Goal: Task Accomplishment & Management: Use online tool/utility

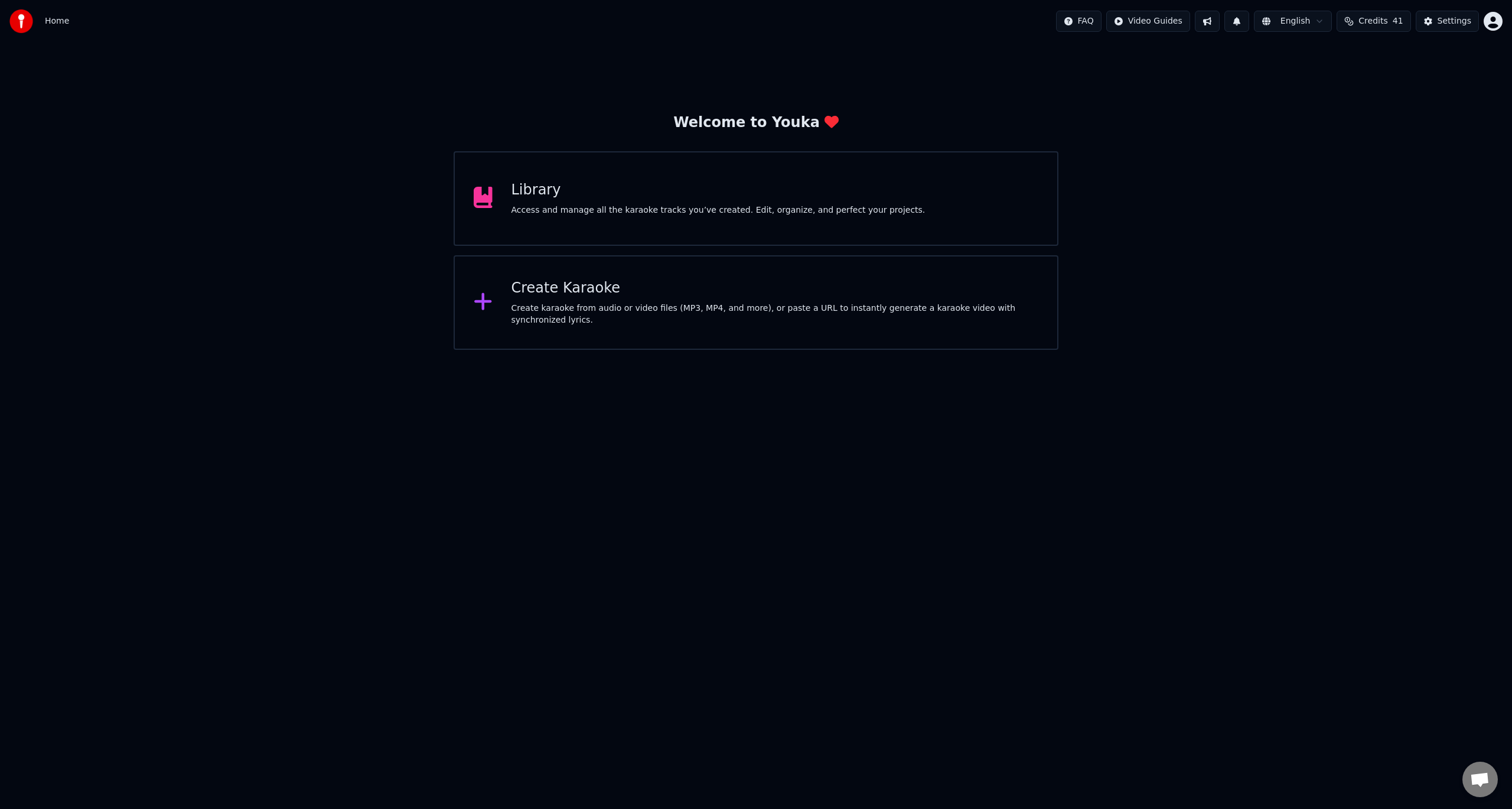
click at [525, 287] on div "Create Karaoke" at bounding box center [775, 288] width 527 height 19
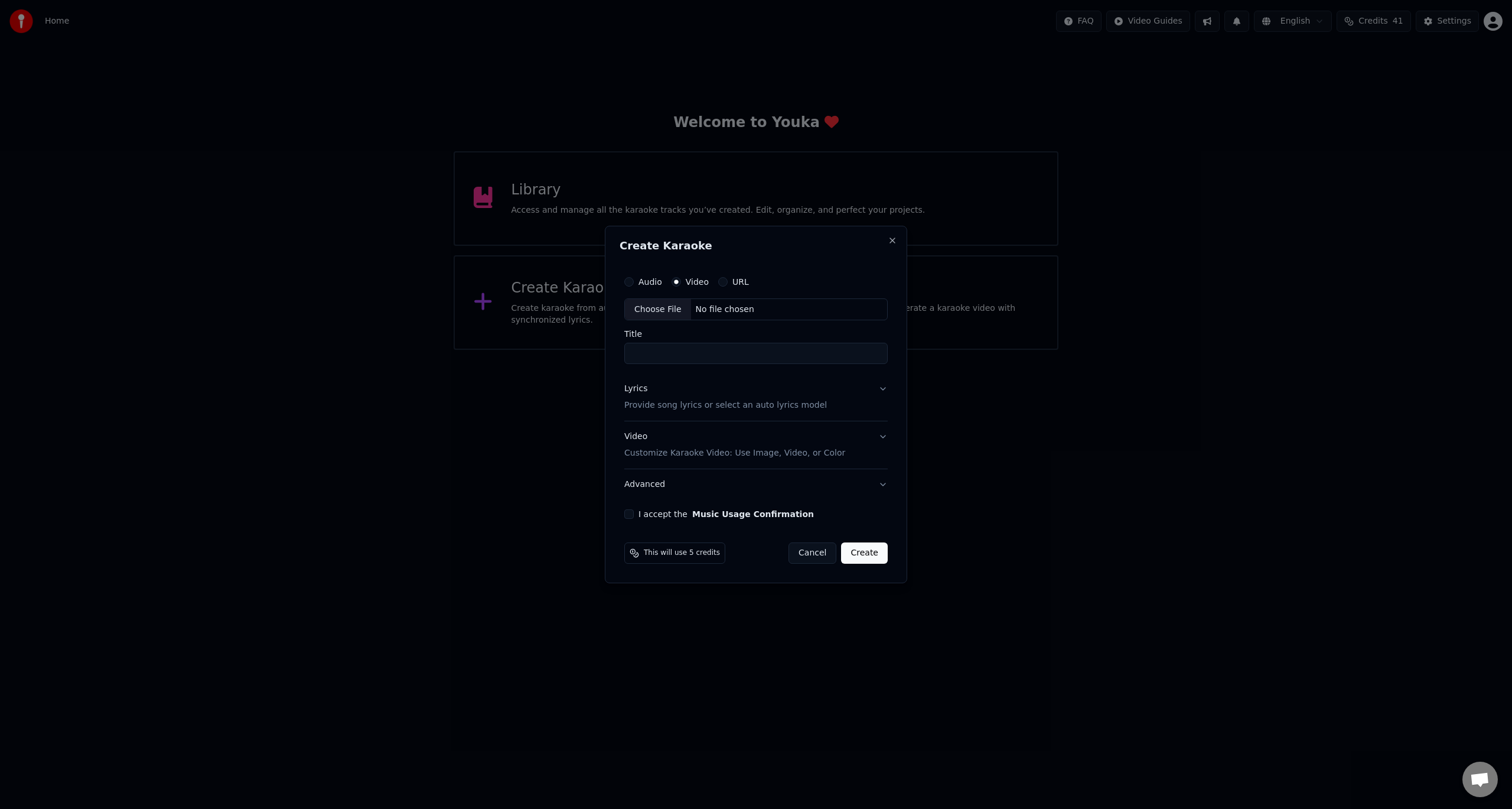
click at [666, 308] on div "Choose File" at bounding box center [658, 310] width 66 height 21
type input "**********"
click at [633, 394] on div "Lyrics" at bounding box center [633, 389] width 23 height 12
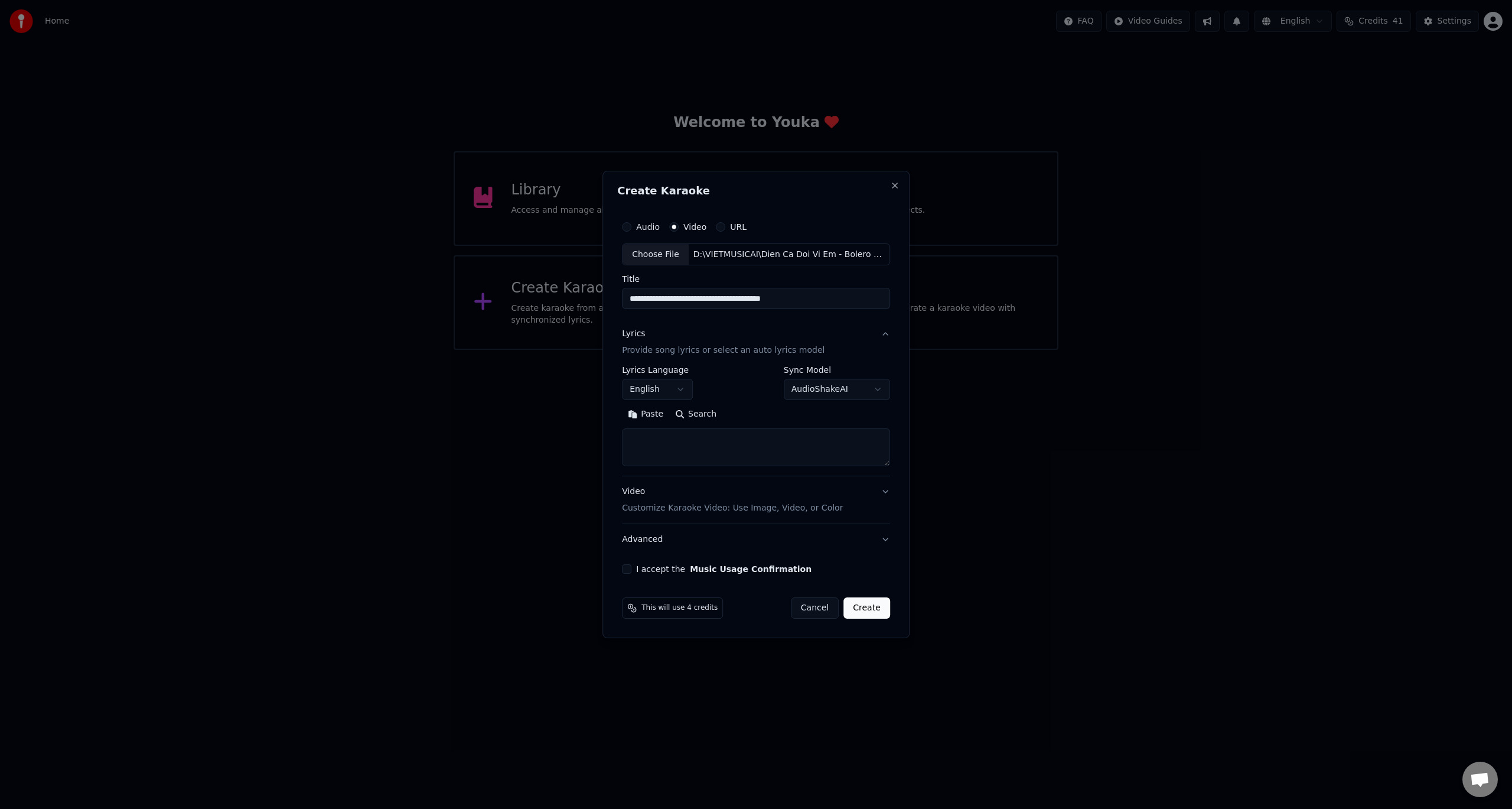
click at [652, 350] on body "Home FAQ Video Guides English Credits 41 Settings Welcome to Youka Library Acce…" at bounding box center [756, 174] width 1512 height 350
select select "**"
click at [742, 439] on textarea at bounding box center [755, 447] width 268 height 38
paste textarea "**********"
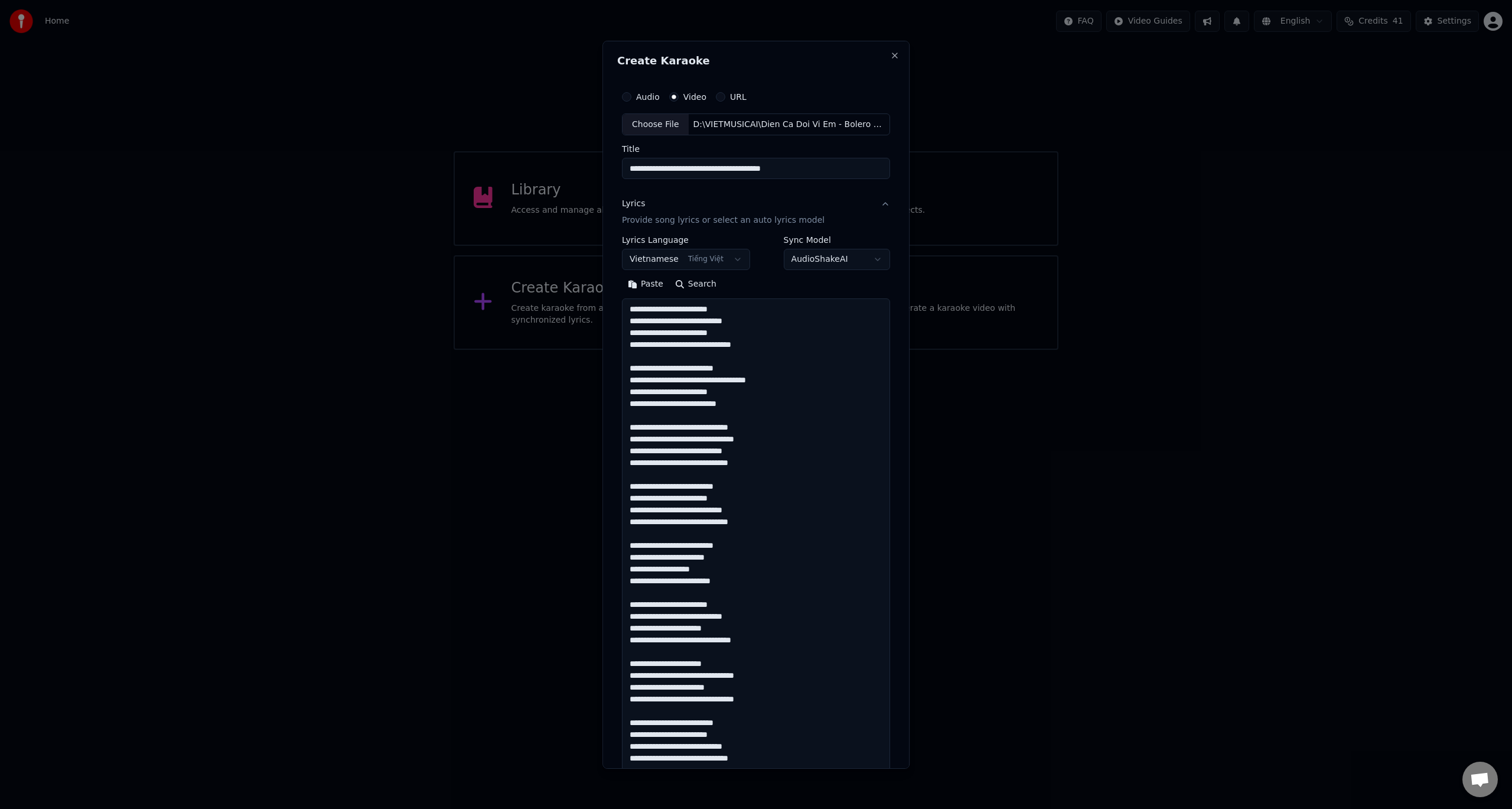
scroll to position [618, 0]
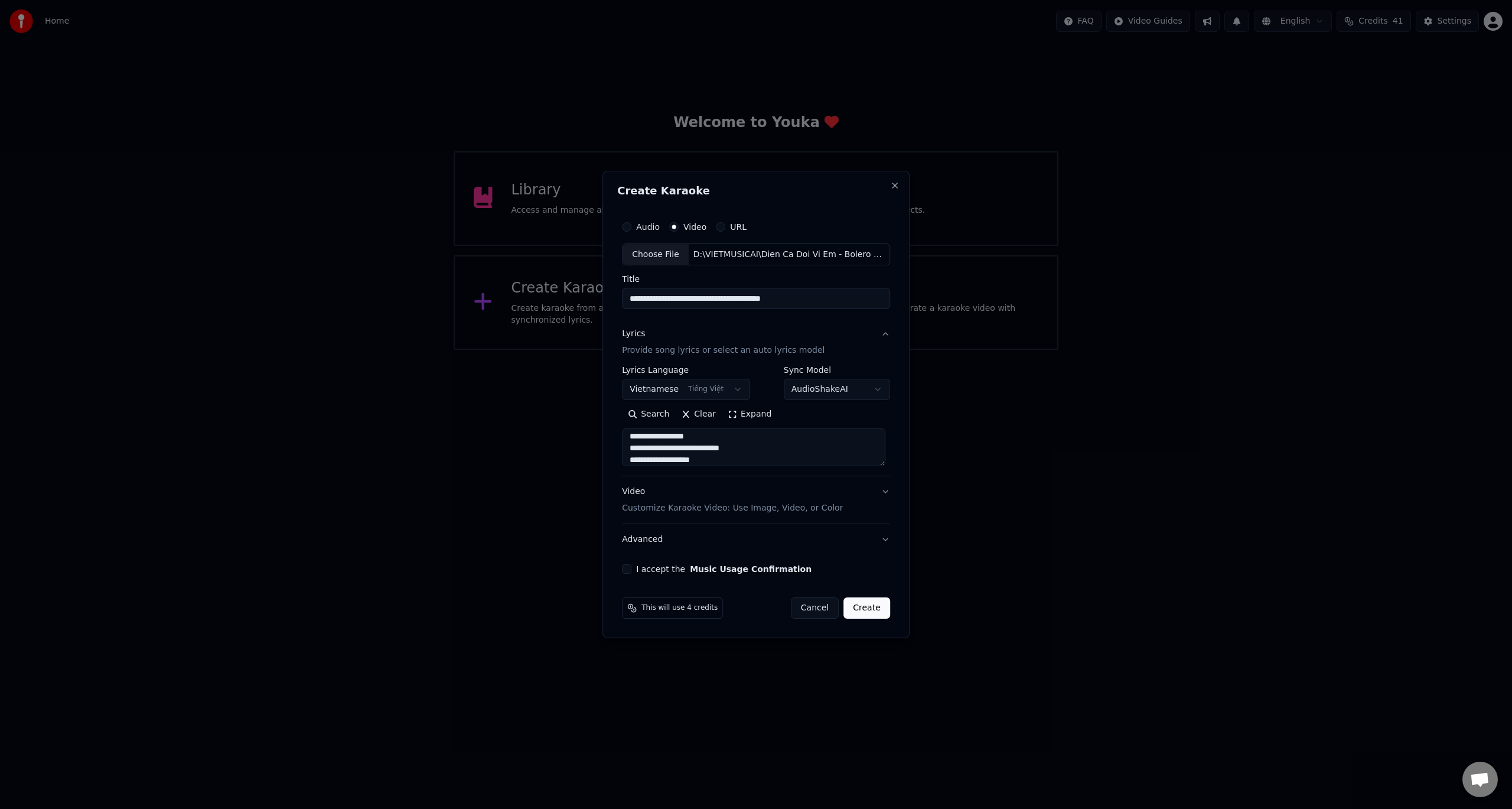
type textarea "**********"
click at [626, 565] on button "I accept the Music Usage Confirmation" at bounding box center [626, 569] width 10 height 10
drag, startPoint x: 857, startPoint y: 608, endPoint x: 868, endPoint y: 461, distance: 147.4
click at [849, 511] on form "**********" at bounding box center [756, 417] width 278 height 413
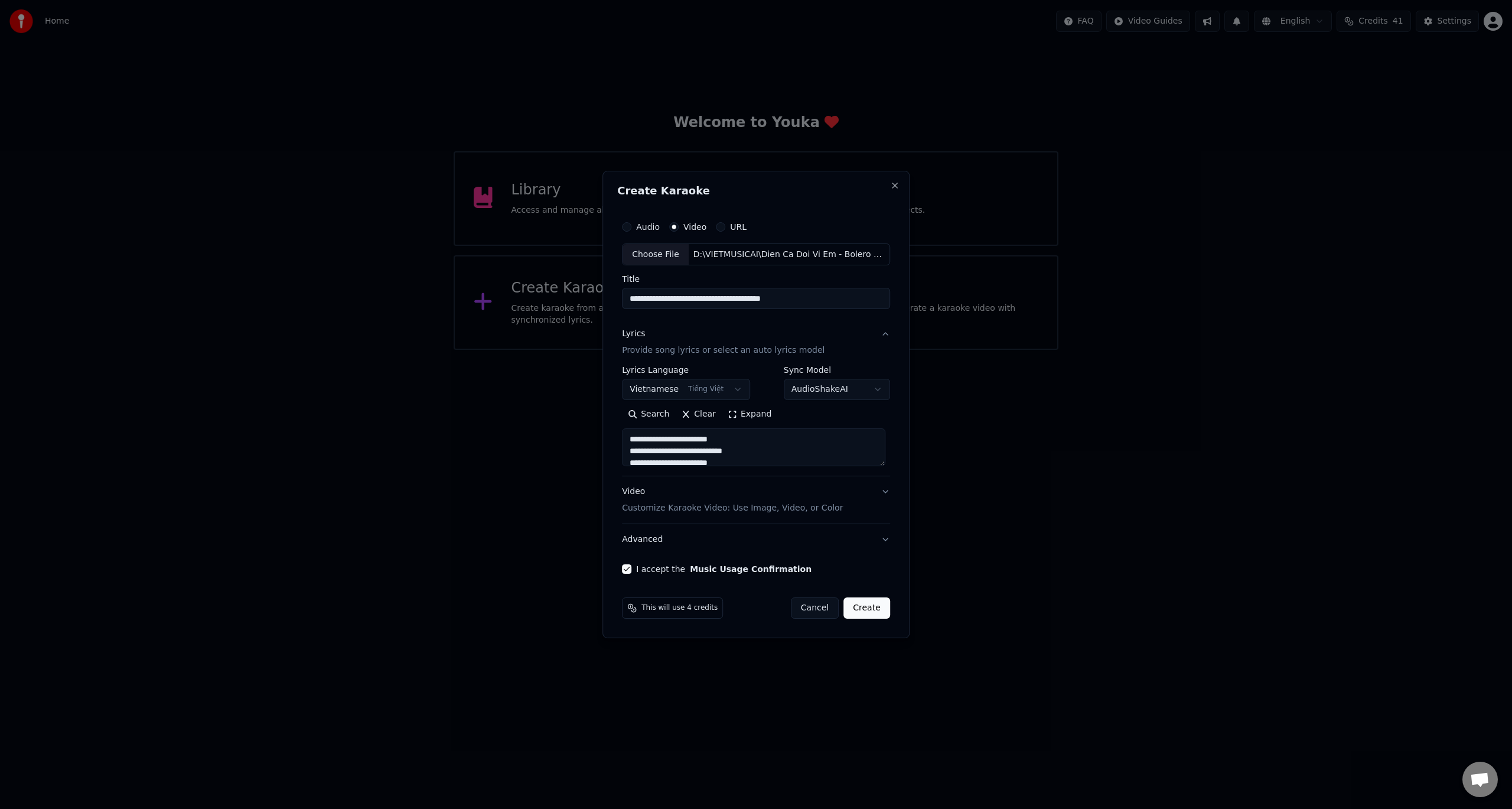
click at [871, 610] on button "Create" at bounding box center [867, 608] width 47 height 21
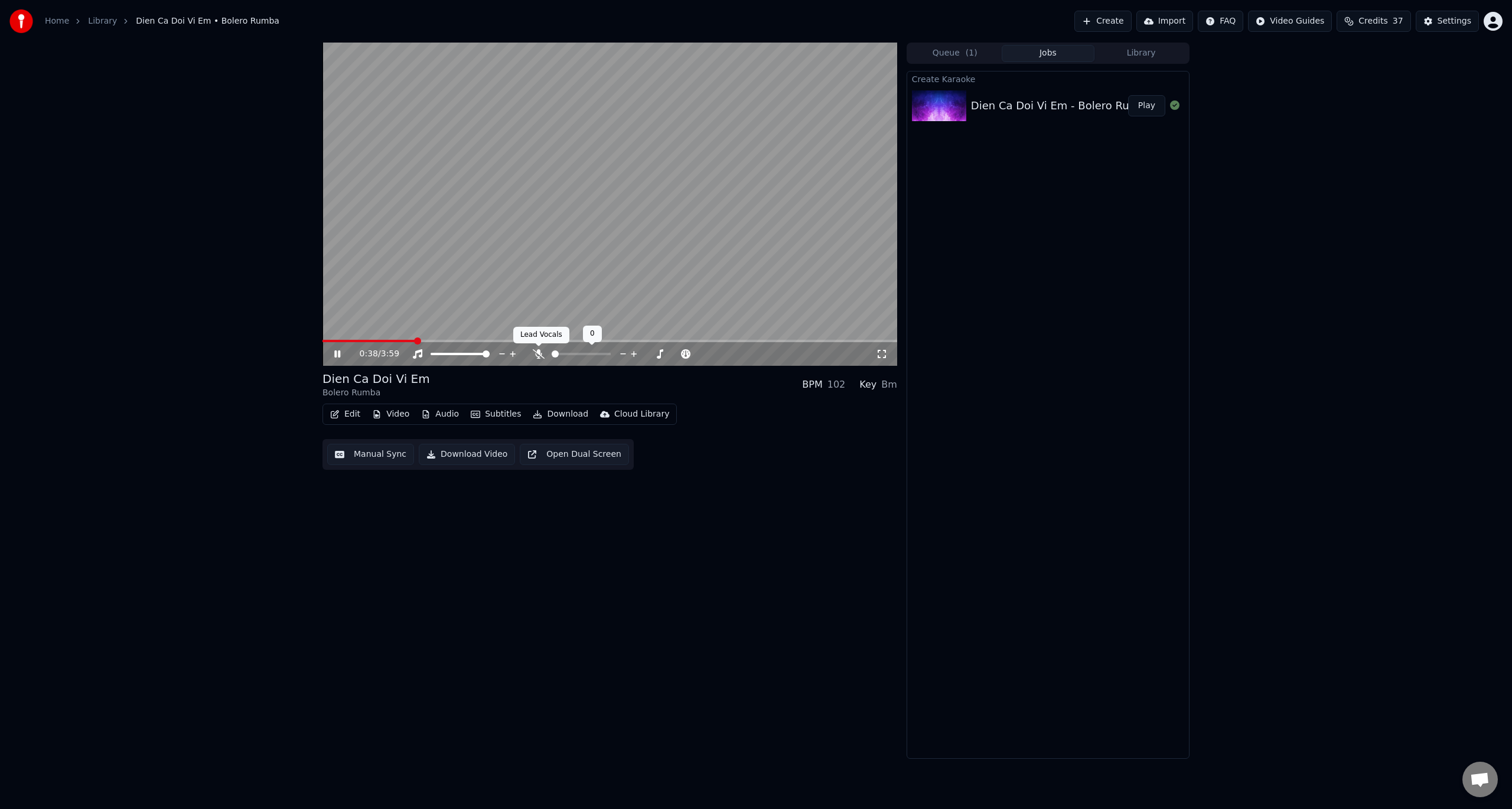
click at [535, 357] on icon at bounding box center [539, 354] width 12 height 10
click at [541, 354] on icon at bounding box center [539, 354] width 12 height 10
click at [490, 352] on span at bounding box center [485, 354] width 7 height 7
click at [512, 356] on icon at bounding box center [512, 354] width 6 height 6
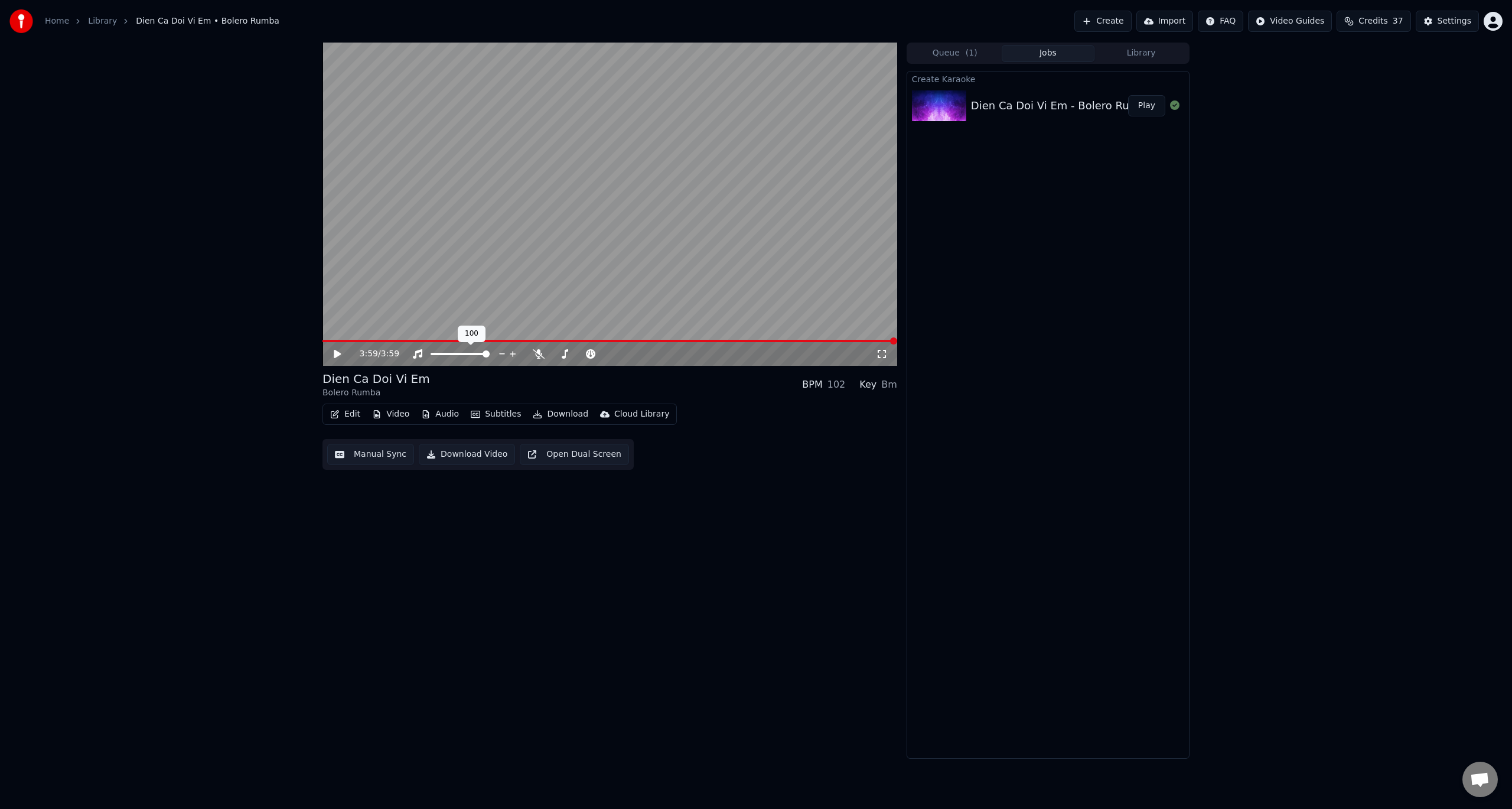
click at [512, 356] on icon at bounding box center [512, 354] width 6 height 6
click at [462, 455] on button "Download Video" at bounding box center [467, 454] width 96 height 21
click at [1152, 102] on button "Show" at bounding box center [1145, 106] width 43 height 21
click at [62, 19] on link "Home" at bounding box center [57, 21] width 24 height 12
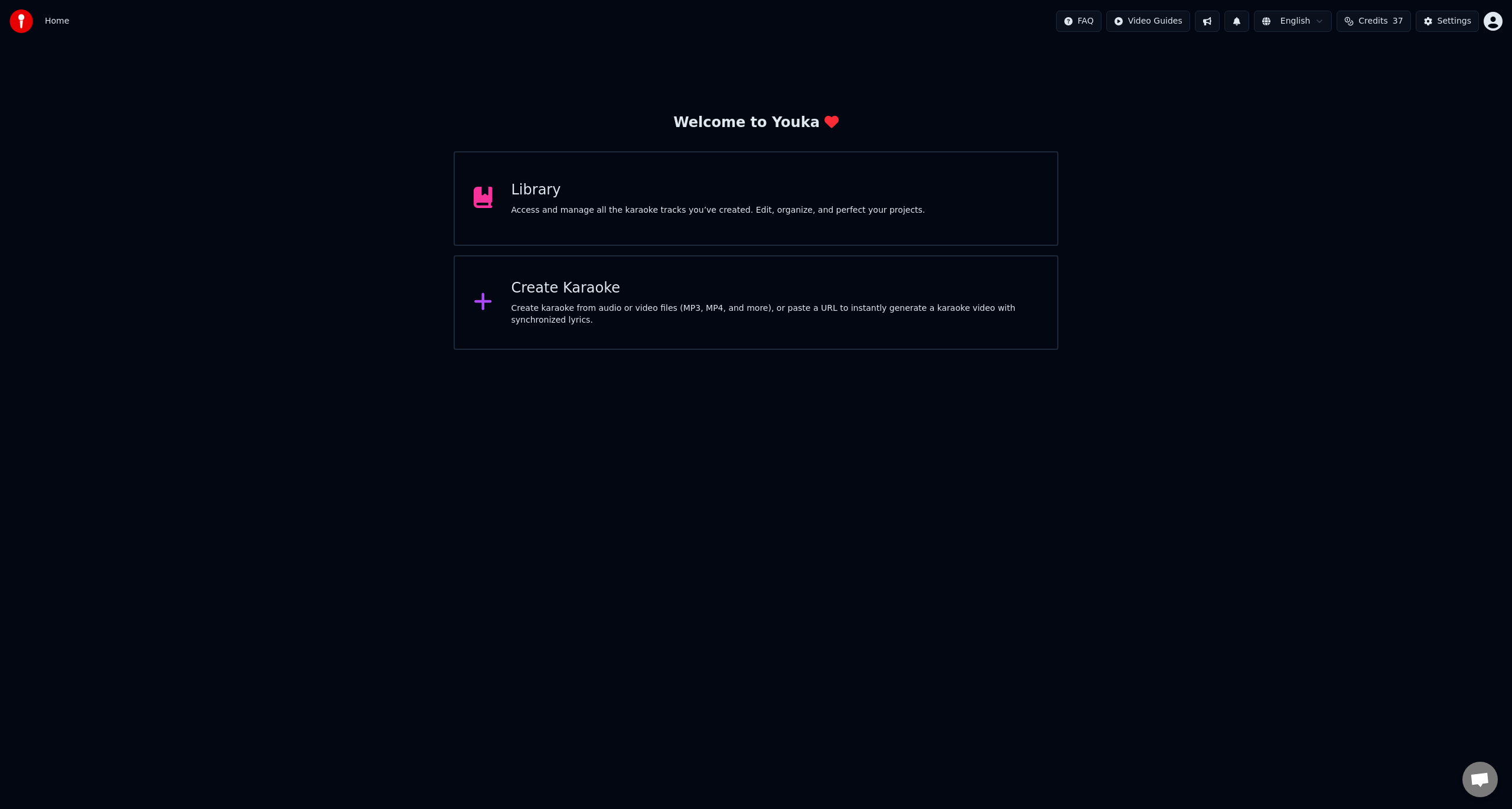
click at [544, 196] on div "Library" at bounding box center [718, 190] width 414 height 19
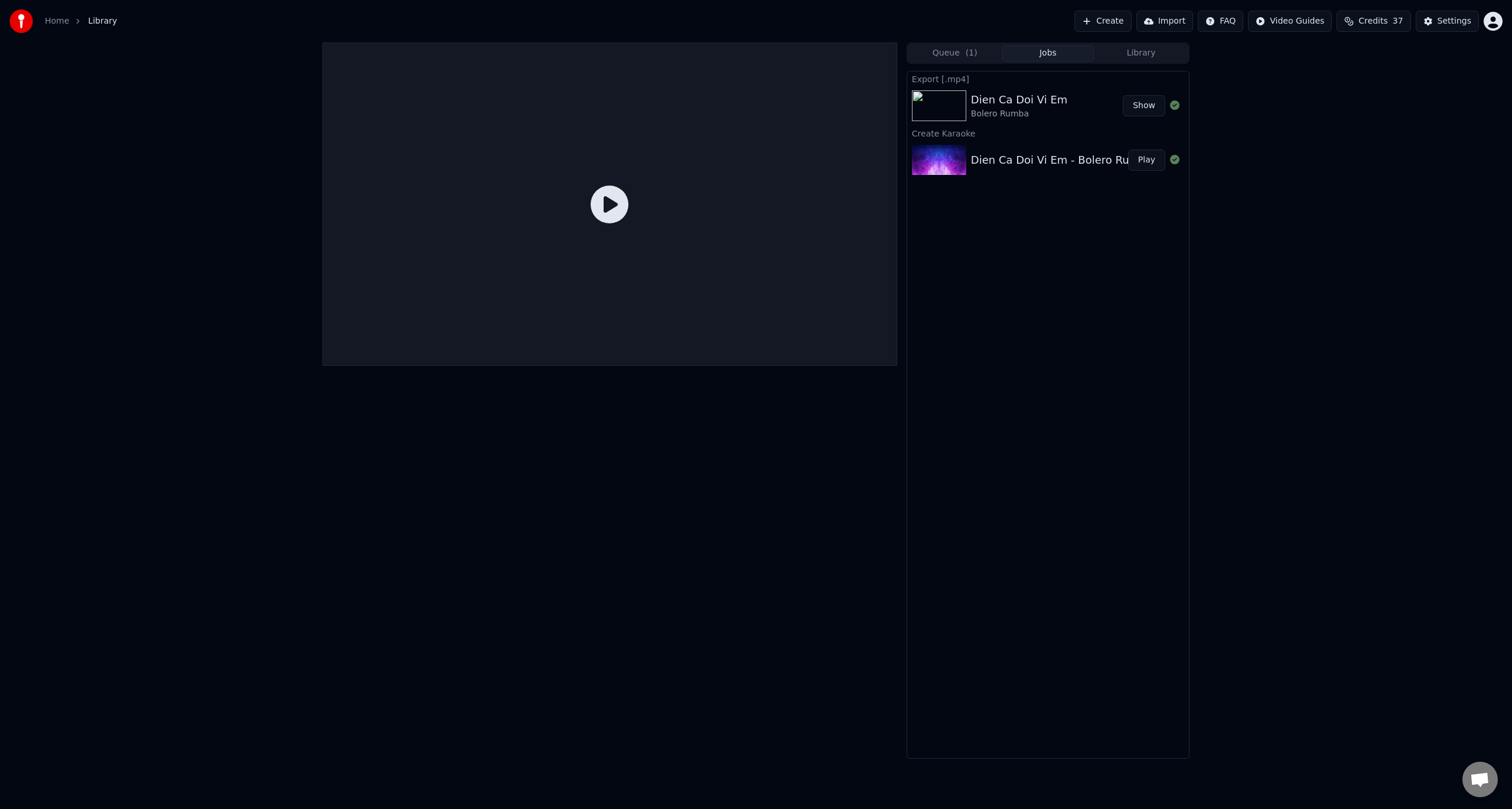
click at [60, 24] on link "Home" at bounding box center [57, 21] width 24 height 12
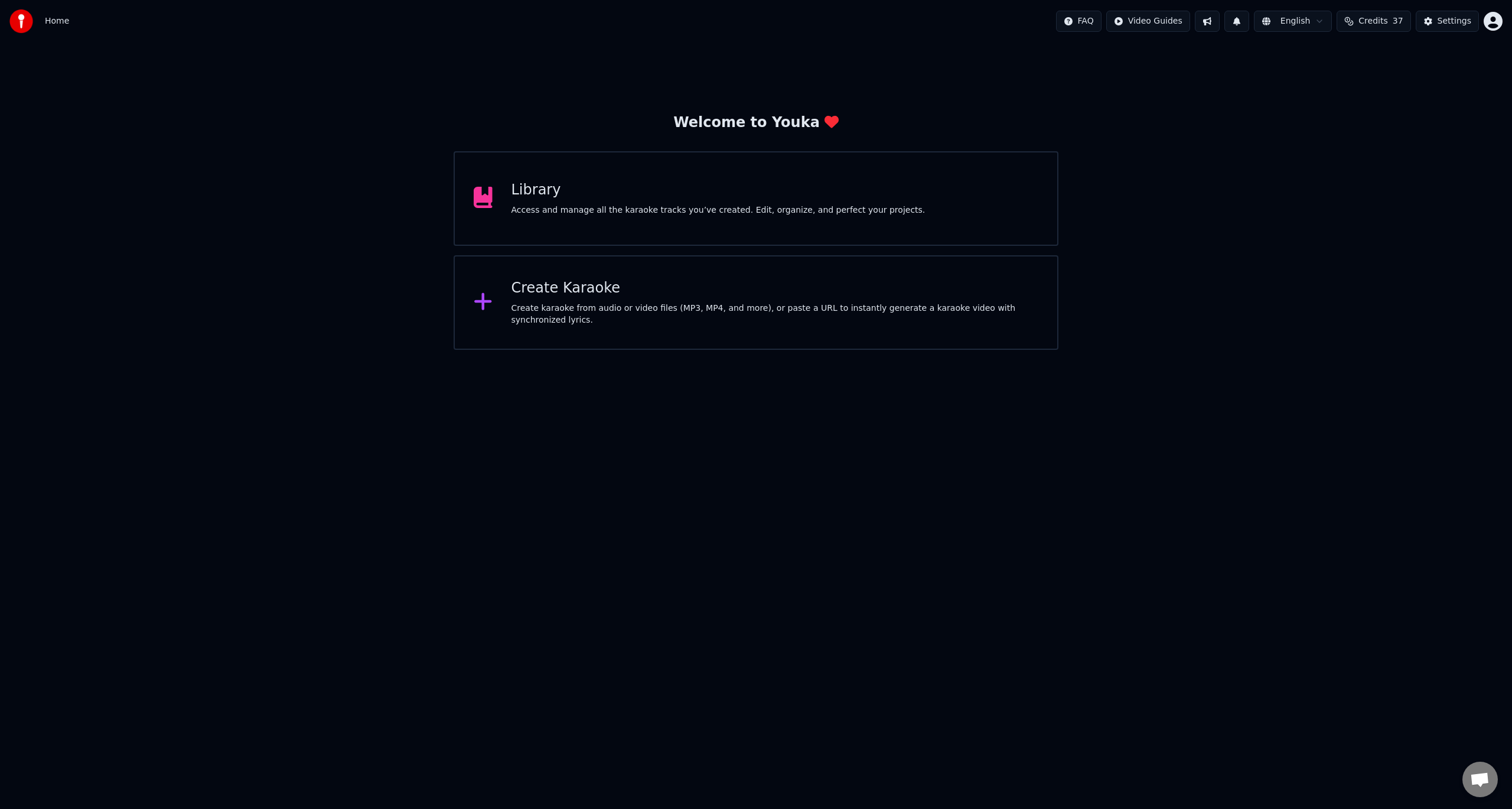
click at [568, 298] on div "Create Karaoke" at bounding box center [775, 288] width 527 height 19
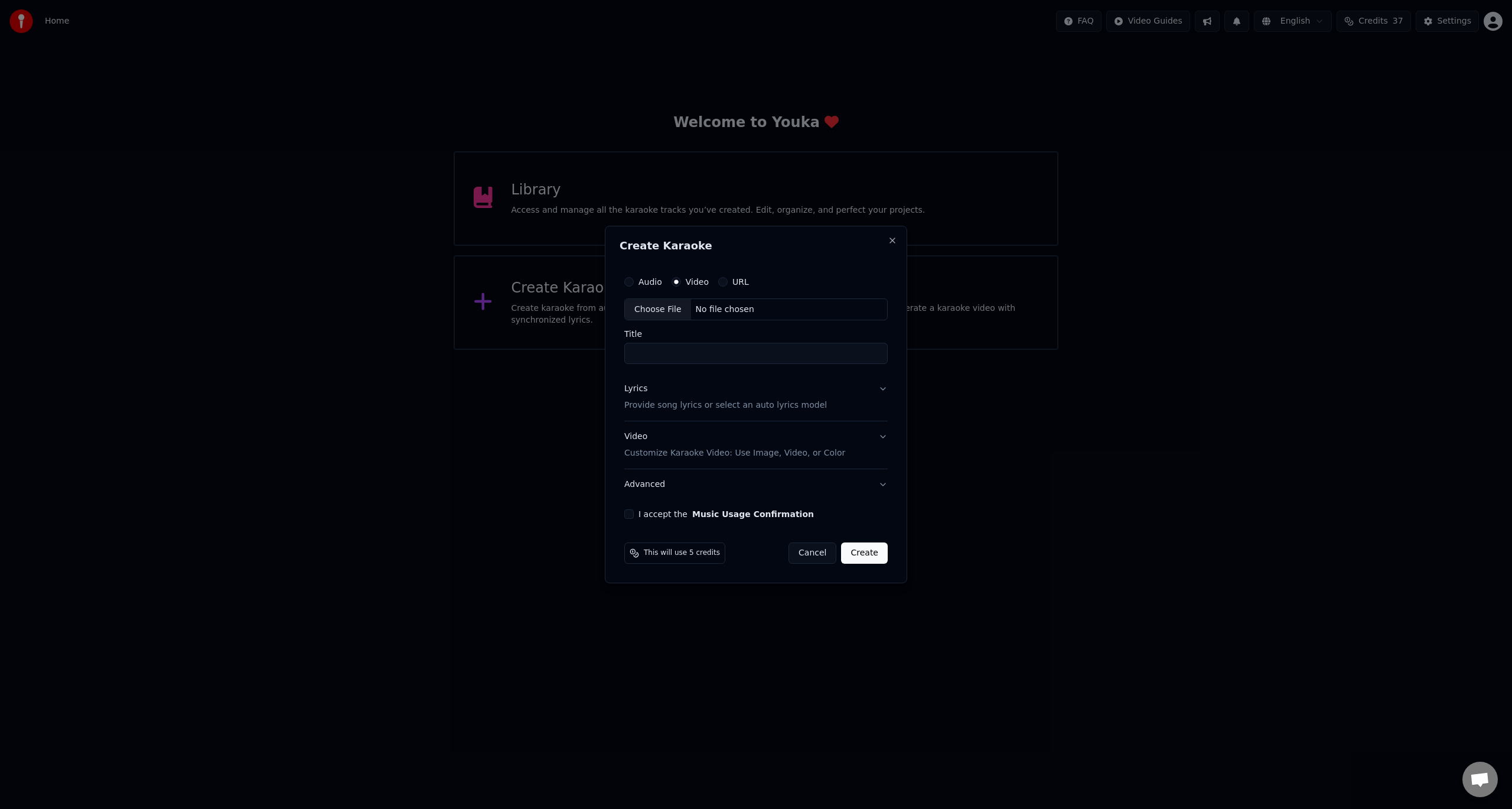
click at [660, 313] on div "Choose File" at bounding box center [658, 310] width 66 height 21
type input "**********"
click at [660, 403] on p "Provide song lyrics or select an auto lyrics model" at bounding box center [723, 405] width 203 height 12
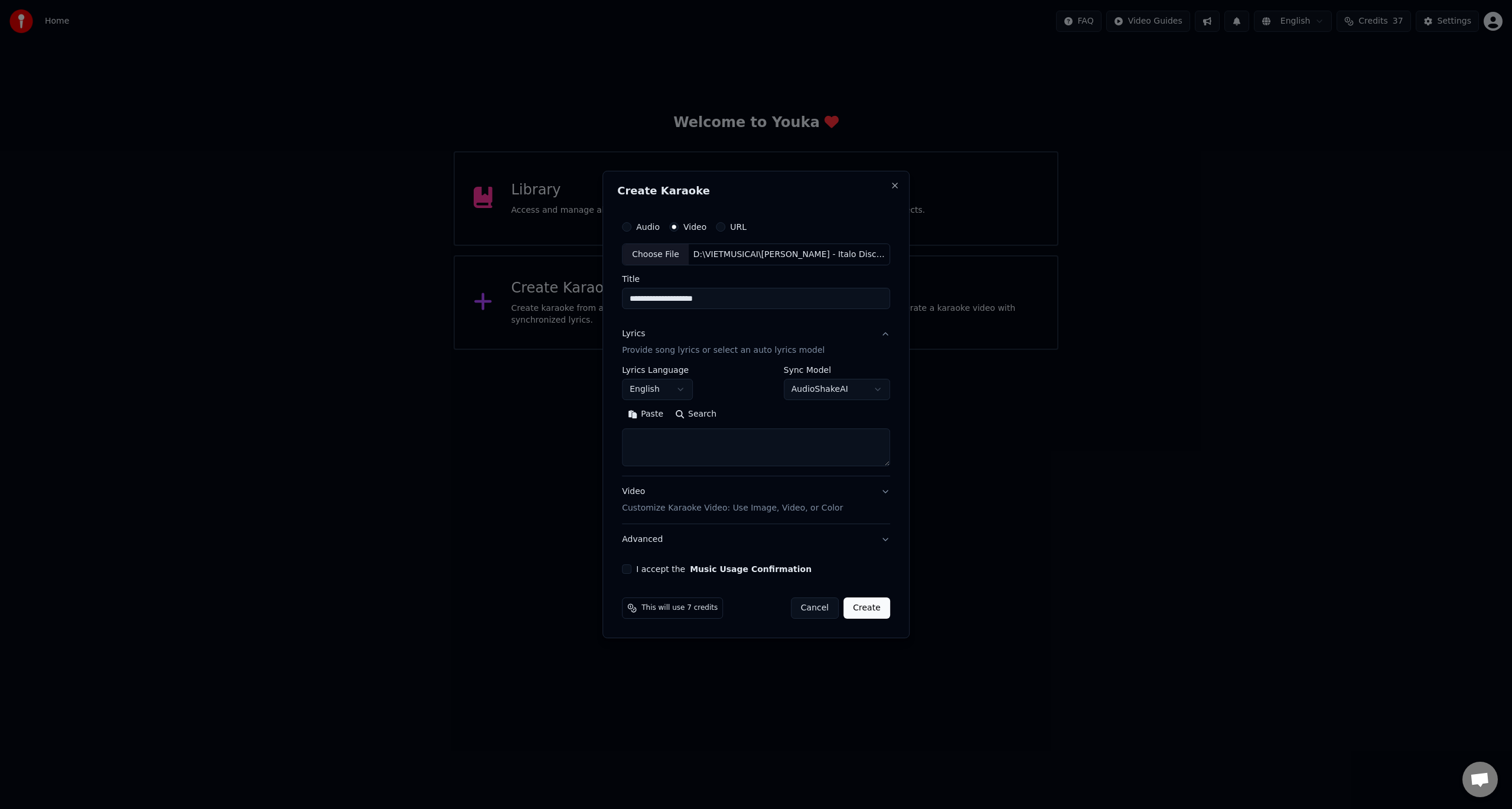
click at [671, 350] on body "Home FAQ Video Guides English Credits 37 Settings Welcome to Youka Library Acce…" at bounding box center [756, 174] width 1512 height 350
select select "**"
click at [723, 455] on textarea at bounding box center [755, 447] width 268 height 38
paste textarea "**********"
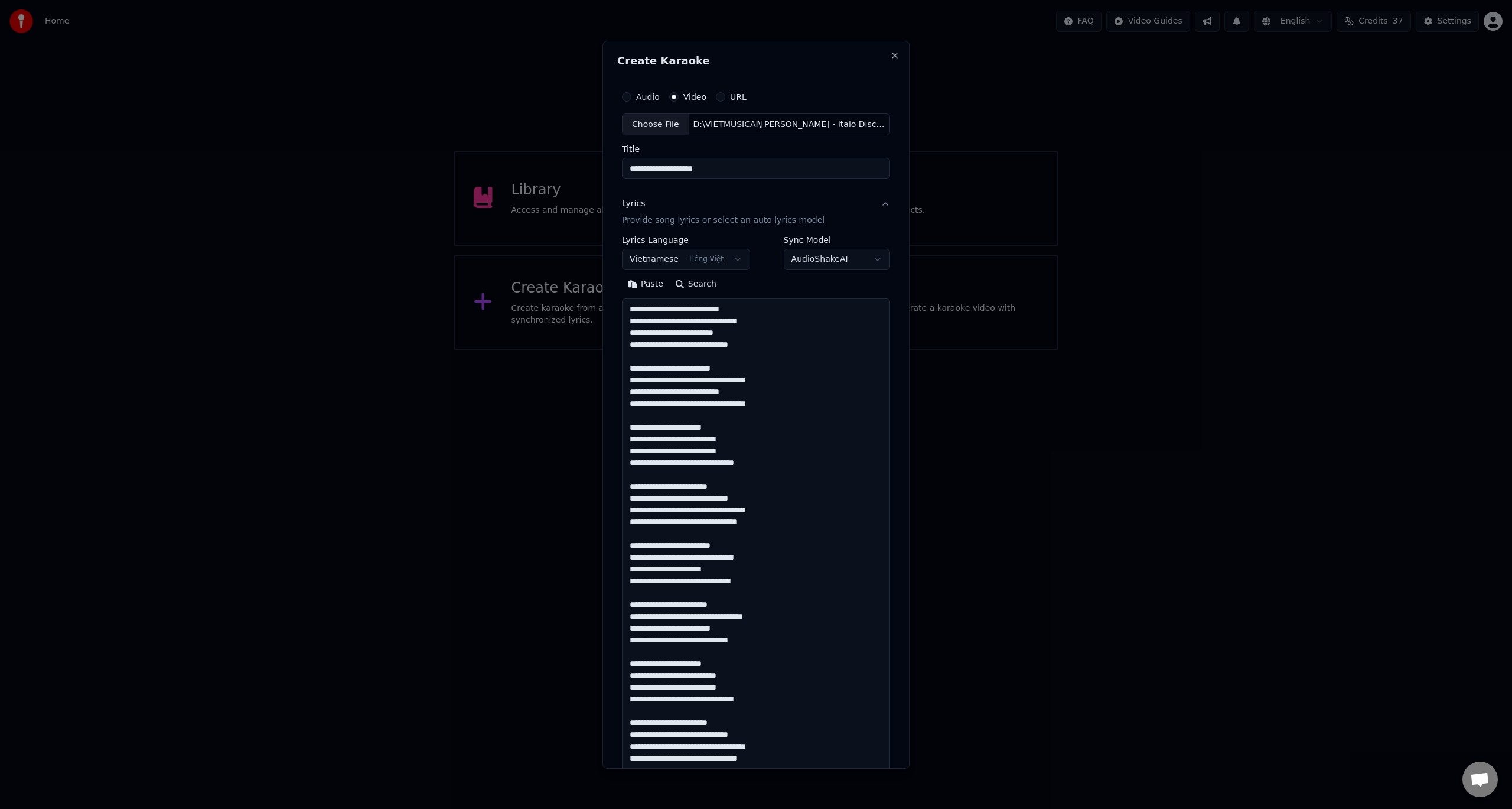
scroll to position [487, 0]
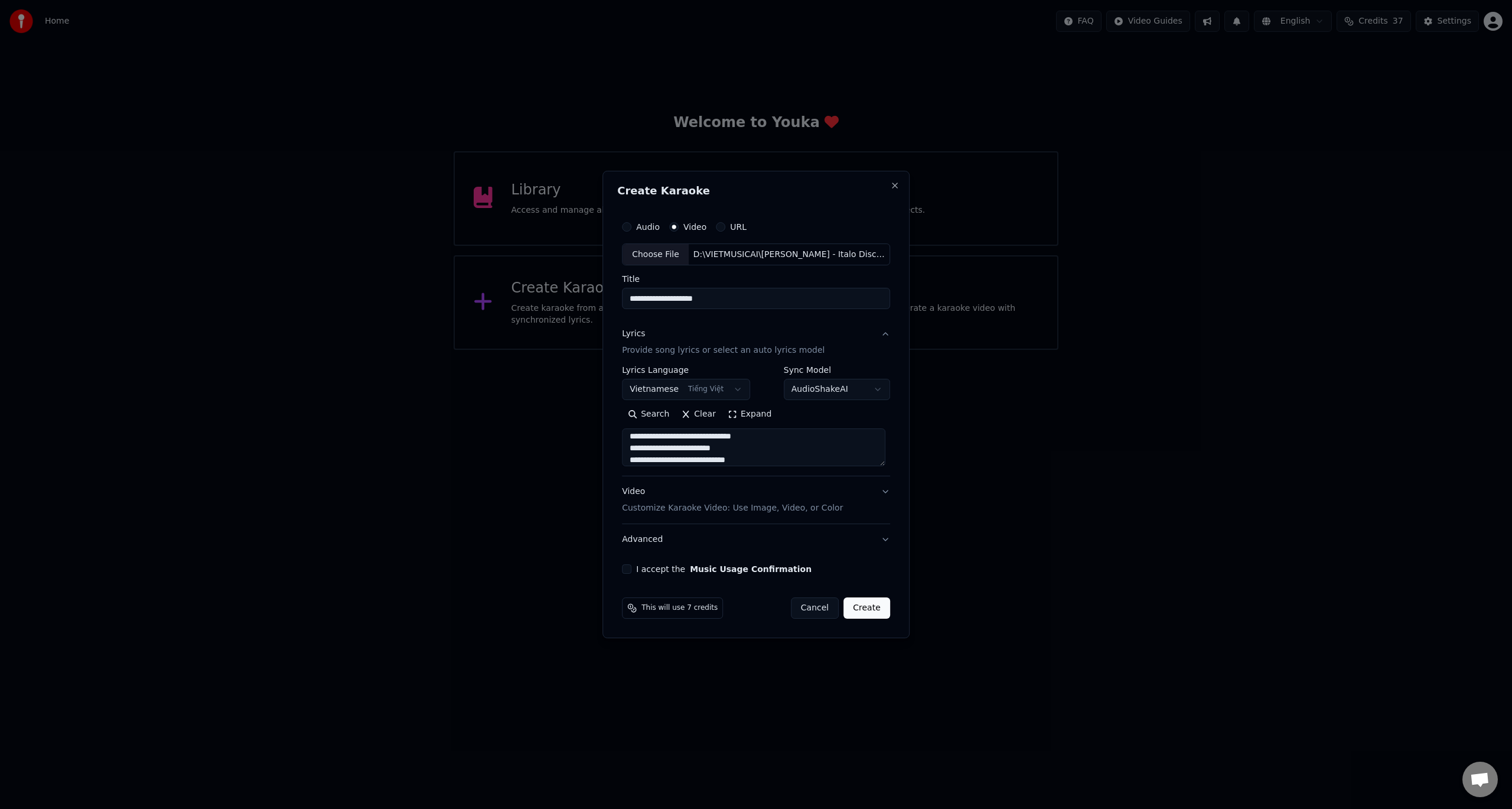
click at [631, 570] on button "I accept the Music Usage Confirmation" at bounding box center [626, 569] width 10 height 10
drag, startPoint x: 772, startPoint y: 458, endPoint x: 624, endPoint y: 433, distance: 150.1
click at [624, 433] on textarea at bounding box center [753, 447] width 263 height 38
click at [797, 463] on textarea at bounding box center [753, 447] width 263 height 38
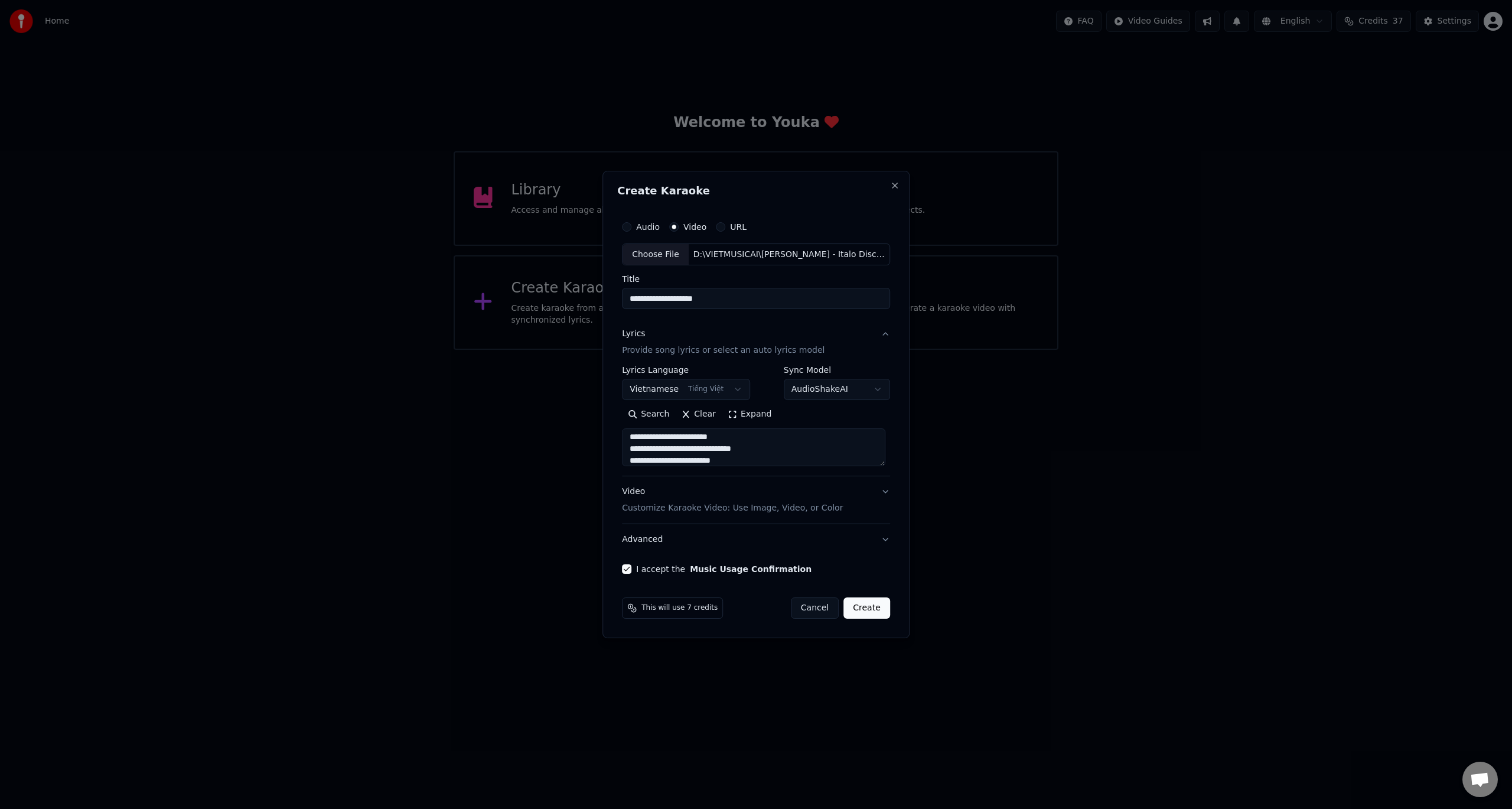
scroll to position [492, 0]
click at [790, 462] on textarea at bounding box center [753, 447] width 263 height 38
paste textarea "**********"
type textarea "**********"
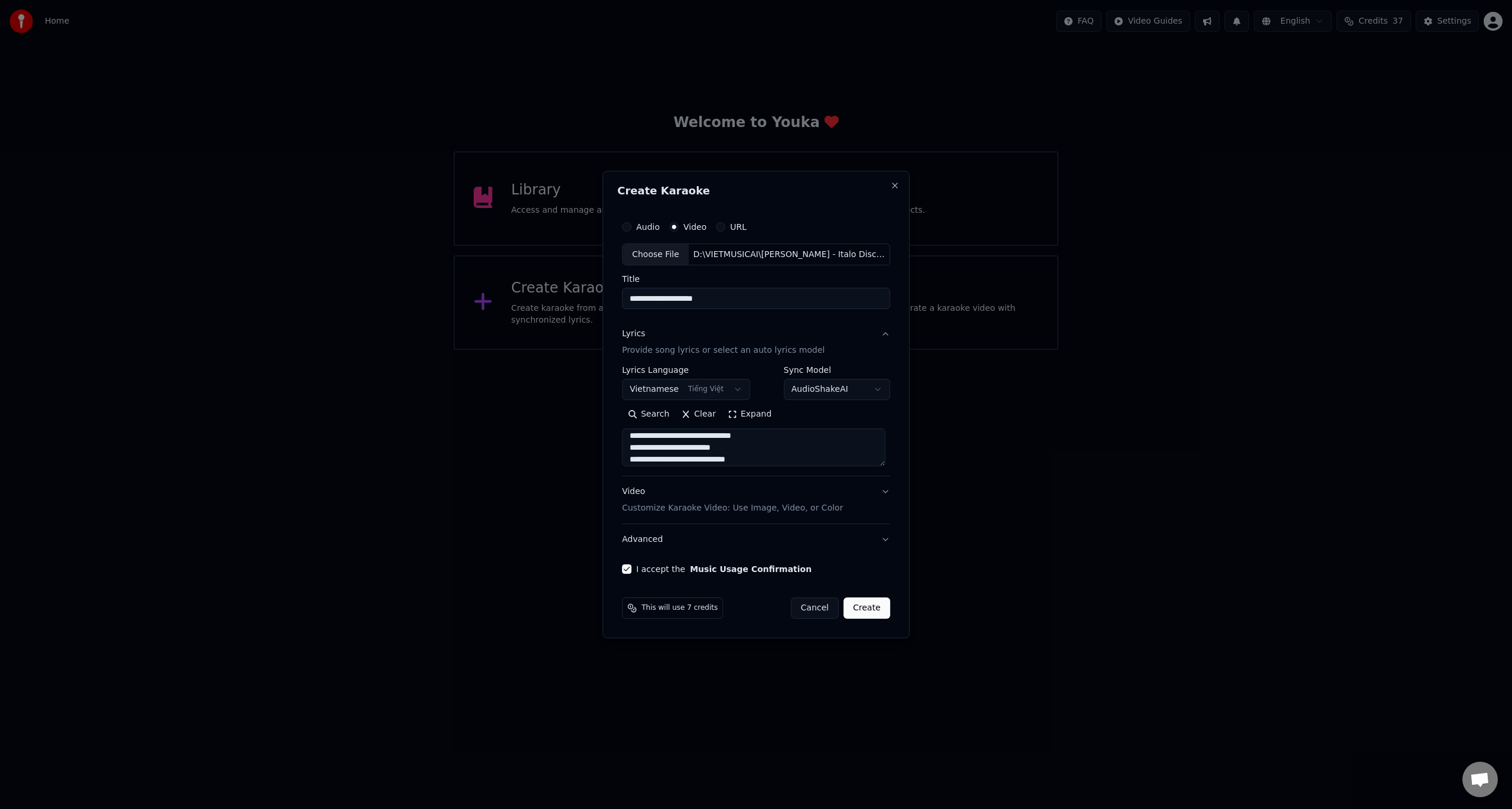
click at [873, 612] on button "Create" at bounding box center [867, 608] width 47 height 21
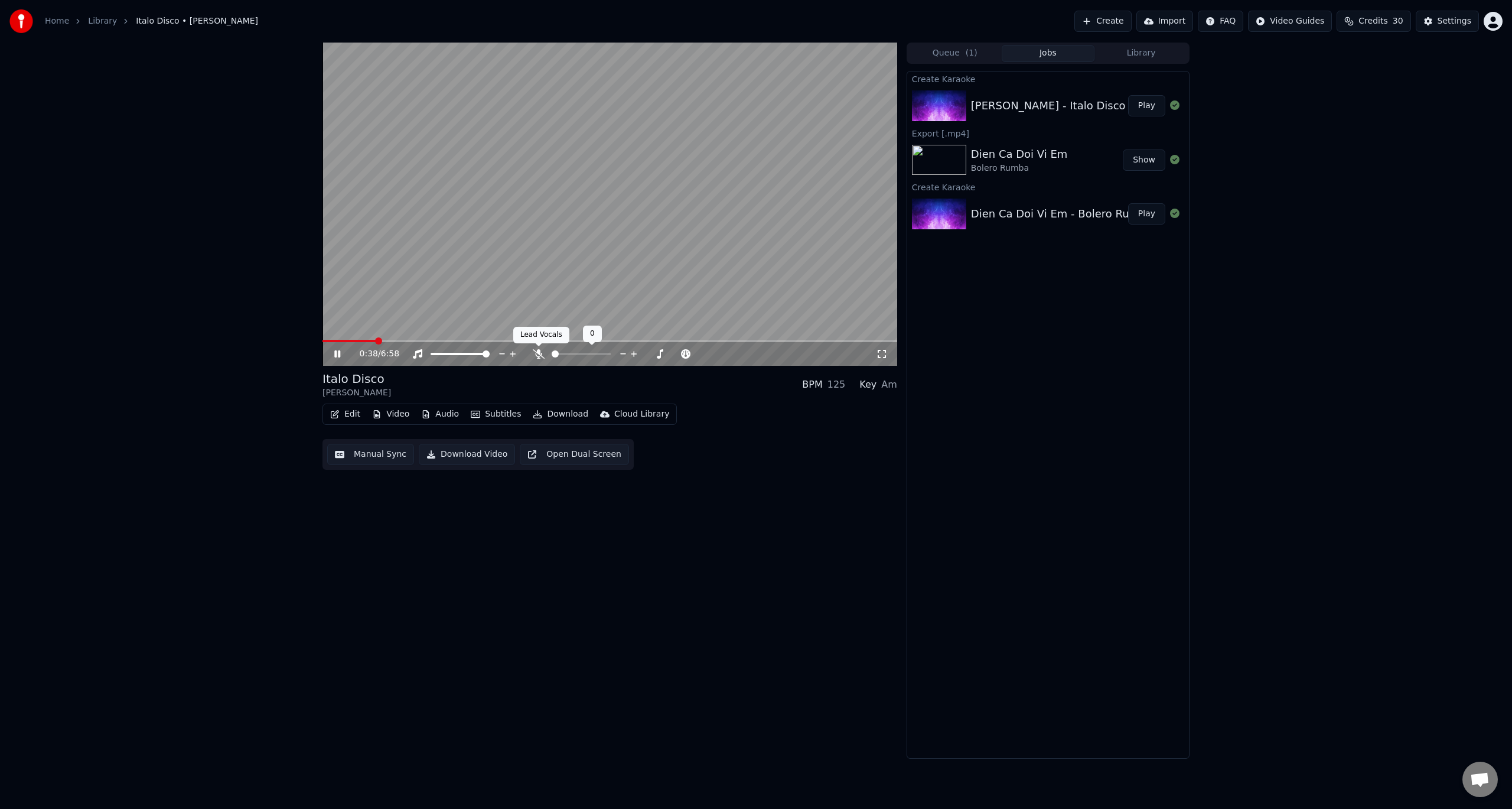
click at [537, 352] on icon at bounding box center [539, 354] width 12 height 10
click at [537, 354] on icon at bounding box center [538, 354] width 7 height 10
click at [336, 355] on icon at bounding box center [337, 354] width 6 height 7
click at [325, 341] on span at bounding box center [323, 341] width 3 height 2
click at [324, 341] on span at bounding box center [323, 341] width 3 height 2
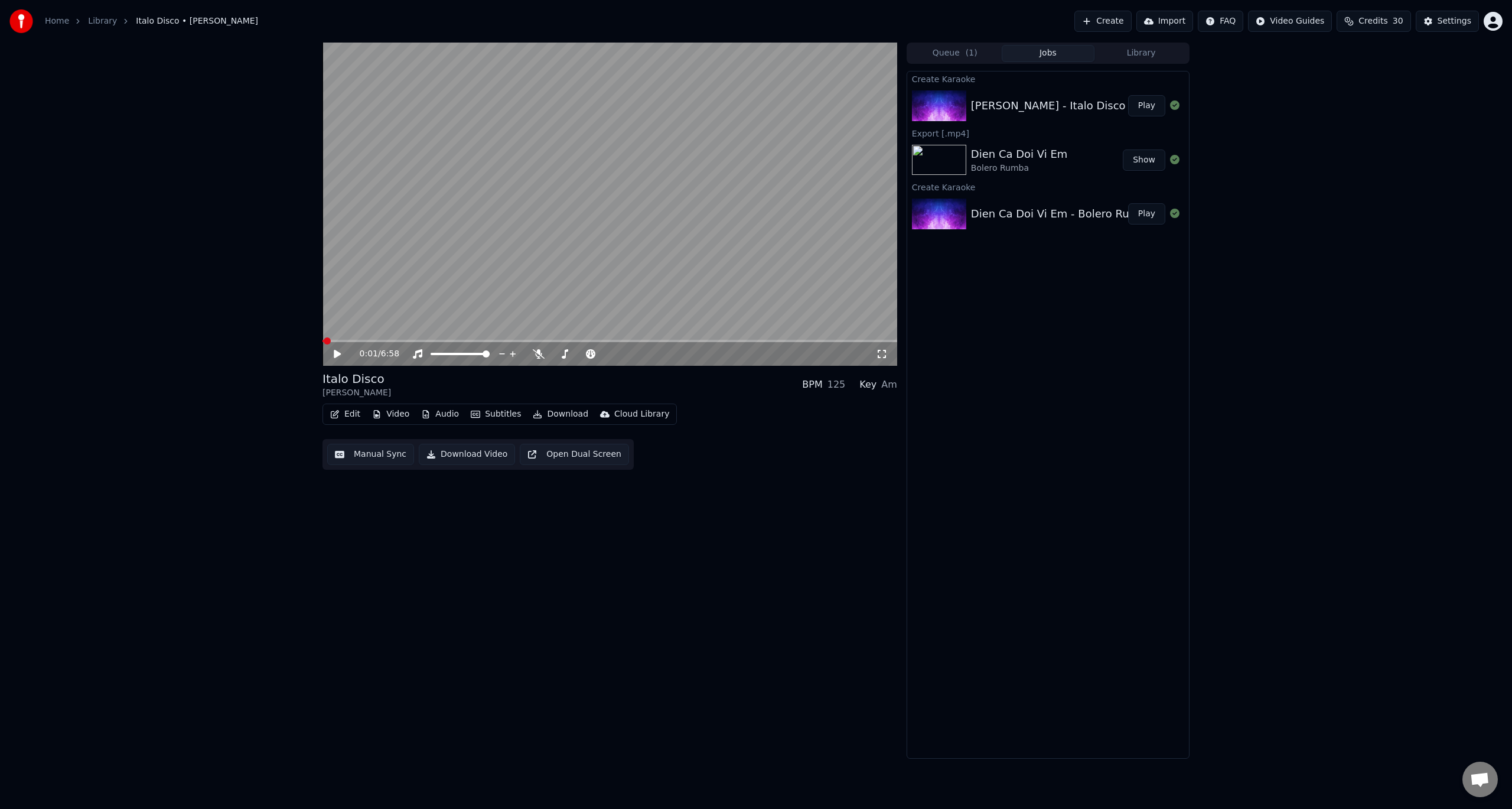
click at [323, 341] on span at bounding box center [326, 340] width 7 height 7
click at [463, 456] on button "Download Video" at bounding box center [467, 454] width 96 height 21
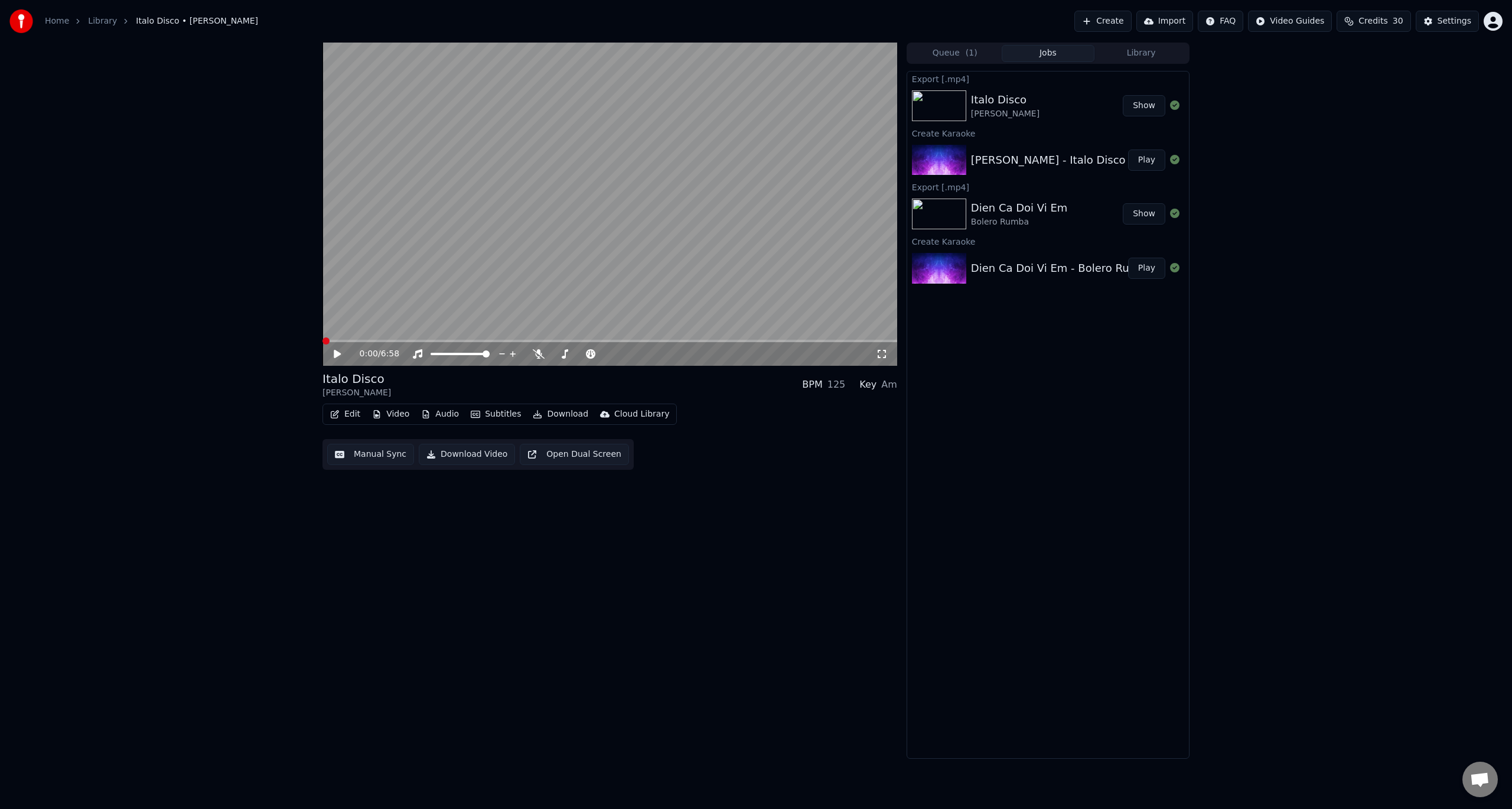
click at [1147, 109] on button "Show" at bounding box center [1145, 106] width 43 height 21
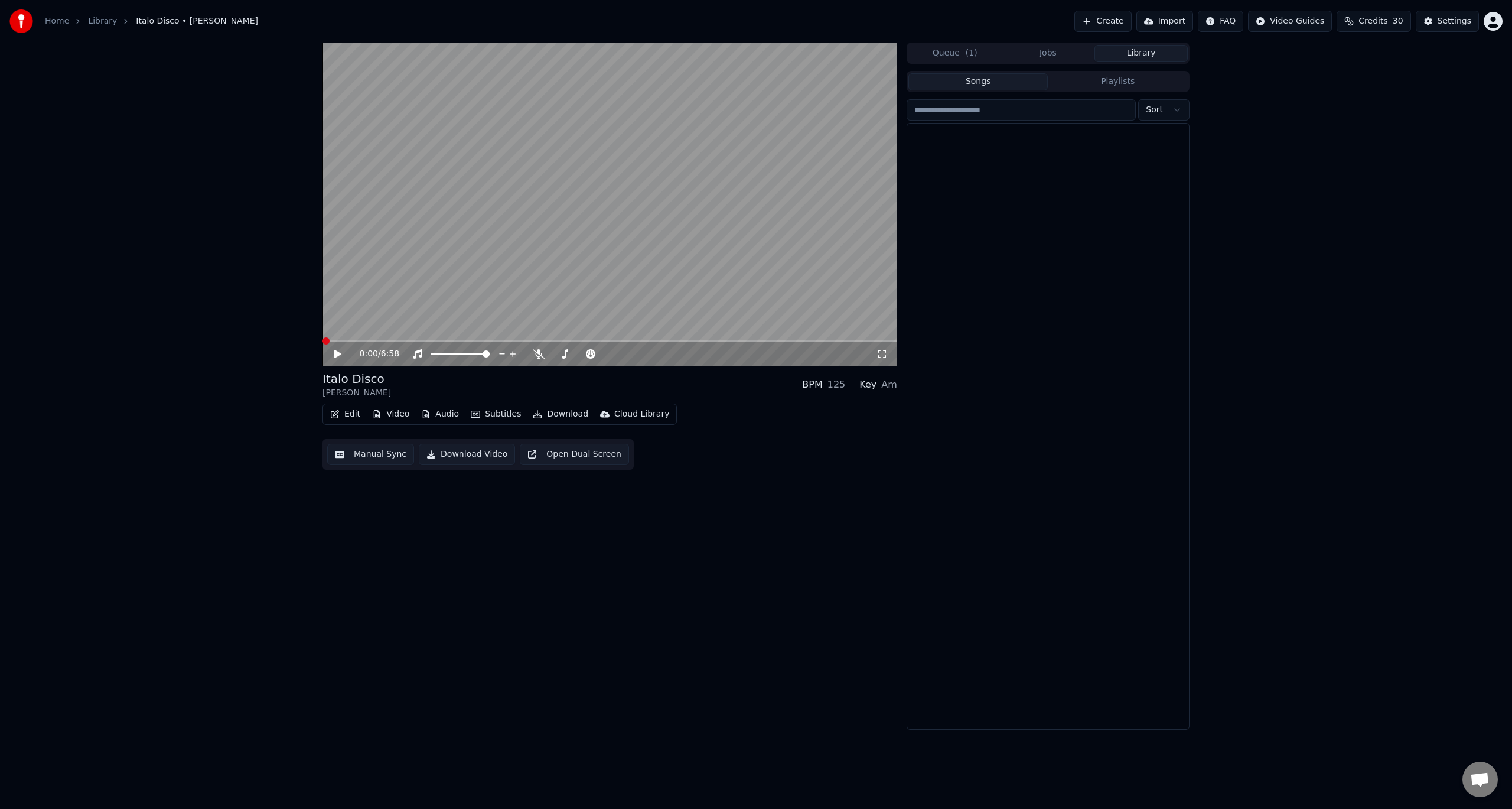
click at [1135, 54] on button "Library" at bounding box center [1141, 54] width 94 height 18
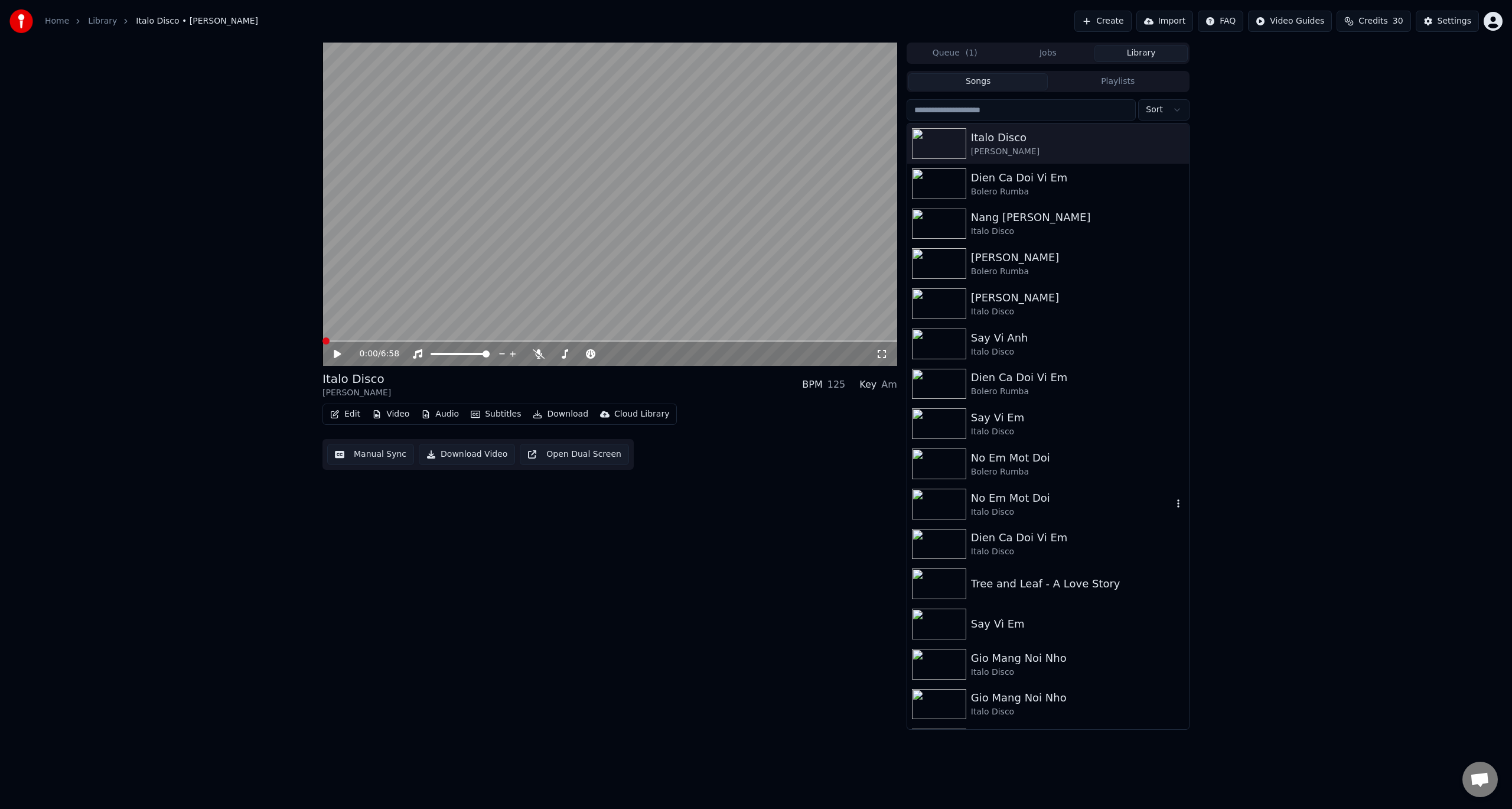
click at [958, 501] on img at bounding box center [939, 504] width 55 height 31
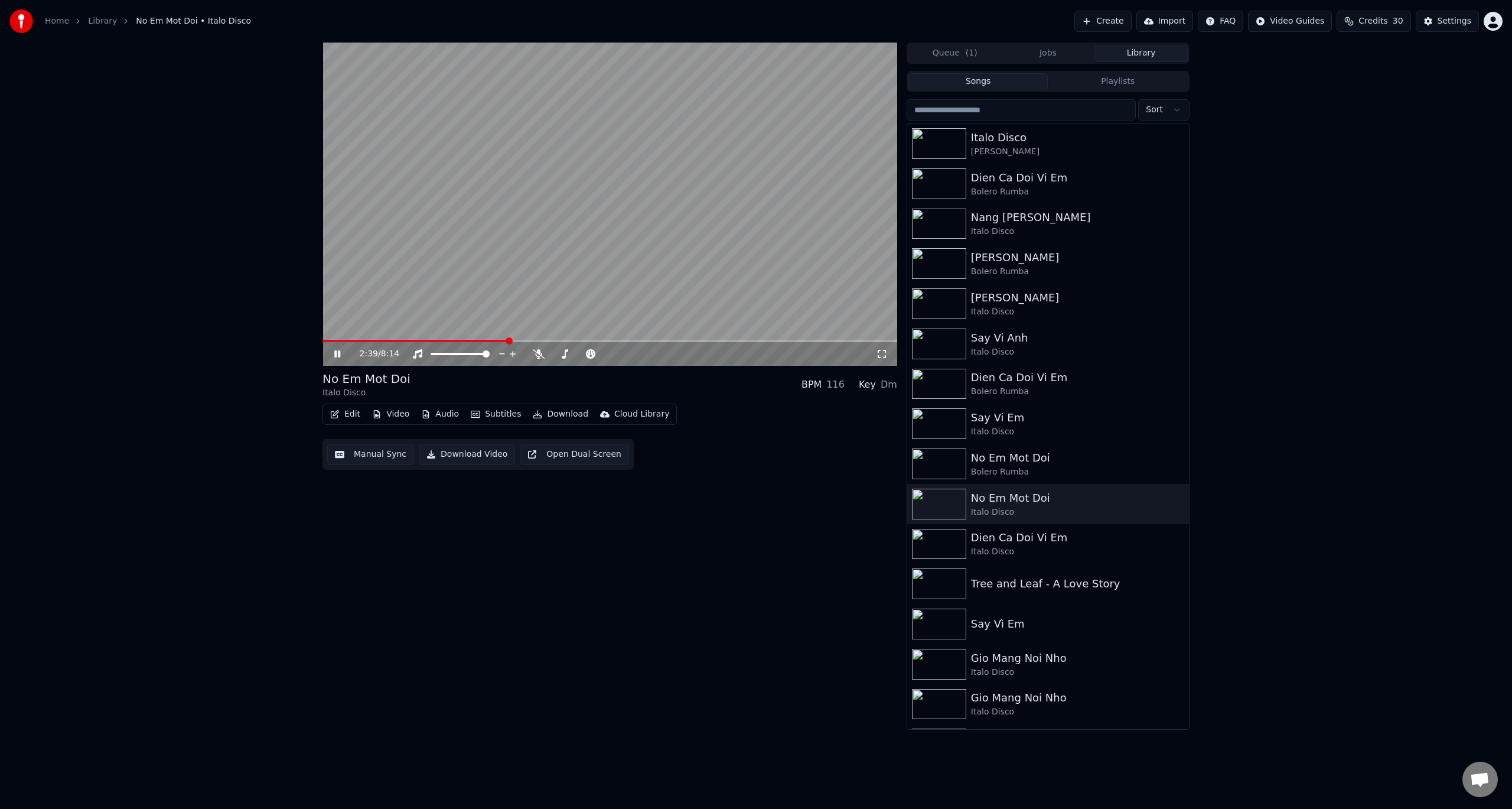
click at [332, 353] on icon at bounding box center [346, 354] width 27 height 10
click at [565, 355] on icon at bounding box center [565, 354] width 7 height 10
click at [659, 355] on icon at bounding box center [661, 354] width 12 height 12
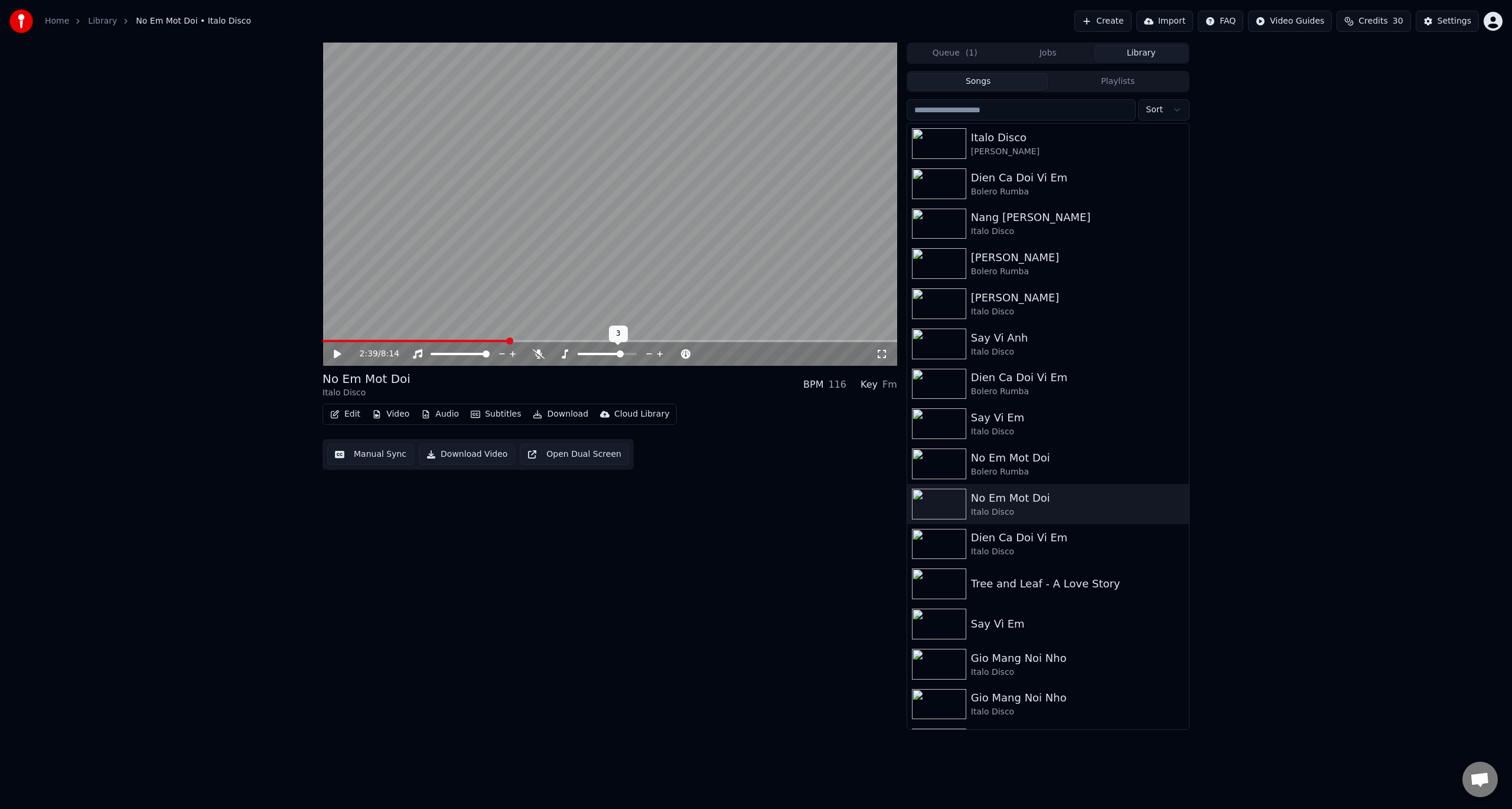
click at [659, 355] on icon at bounding box center [661, 354] width 12 height 12
click at [322, 340] on span at bounding box center [325, 340] width 7 height 7
click at [332, 355] on icon at bounding box center [346, 354] width 27 height 10
click at [536, 354] on icon at bounding box center [539, 354] width 12 height 10
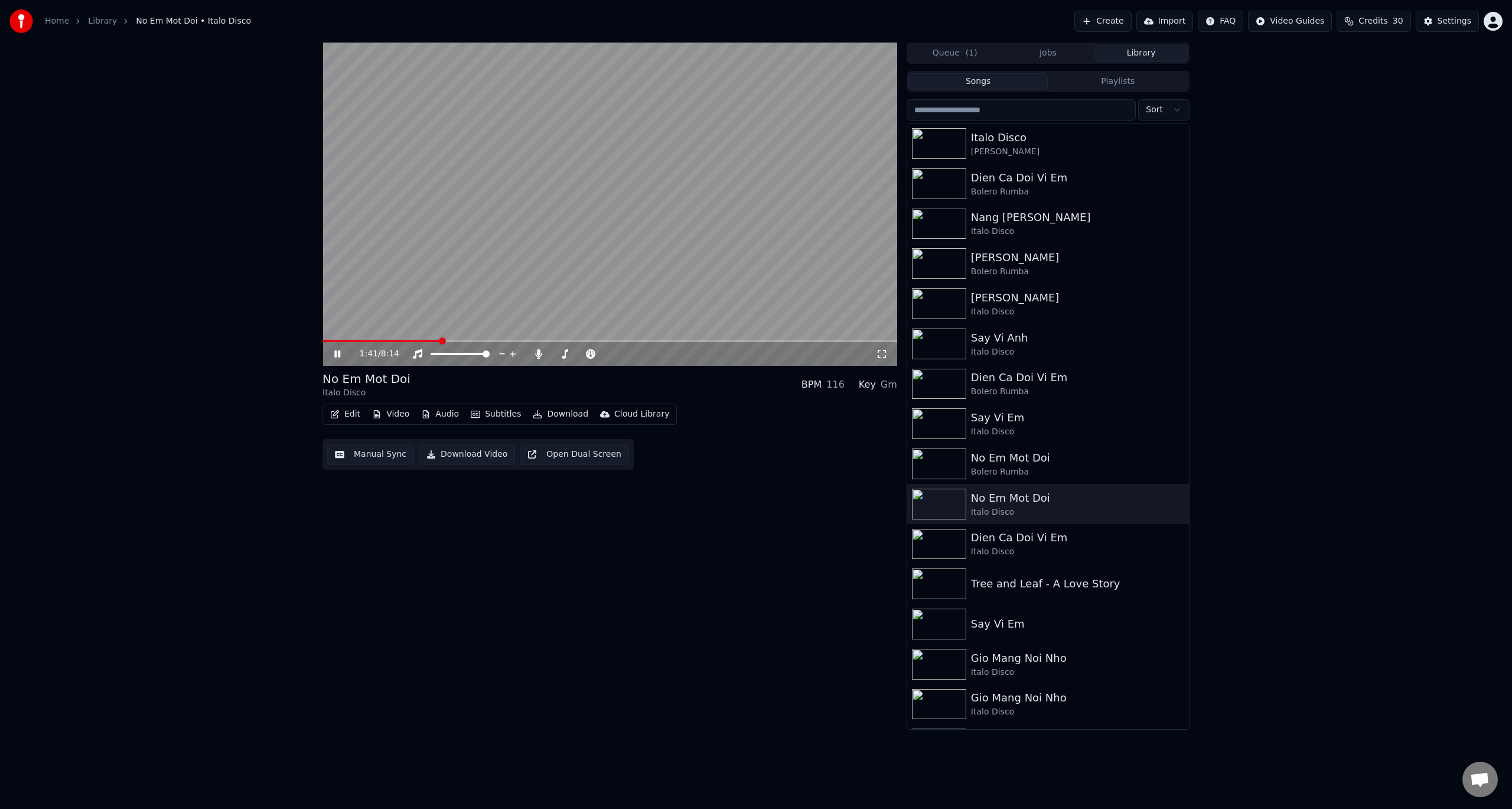
click at [336, 353] on icon at bounding box center [337, 354] width 6 height 7
click at [541, 353] on icon at bounding box center [539, 354] width 12 height 10
click at [566, 353] on icon at bounding box center [565, 354] width 12 height 10
click at [661, 353] on icon at bounding box center [660, 354] width 6 height 6
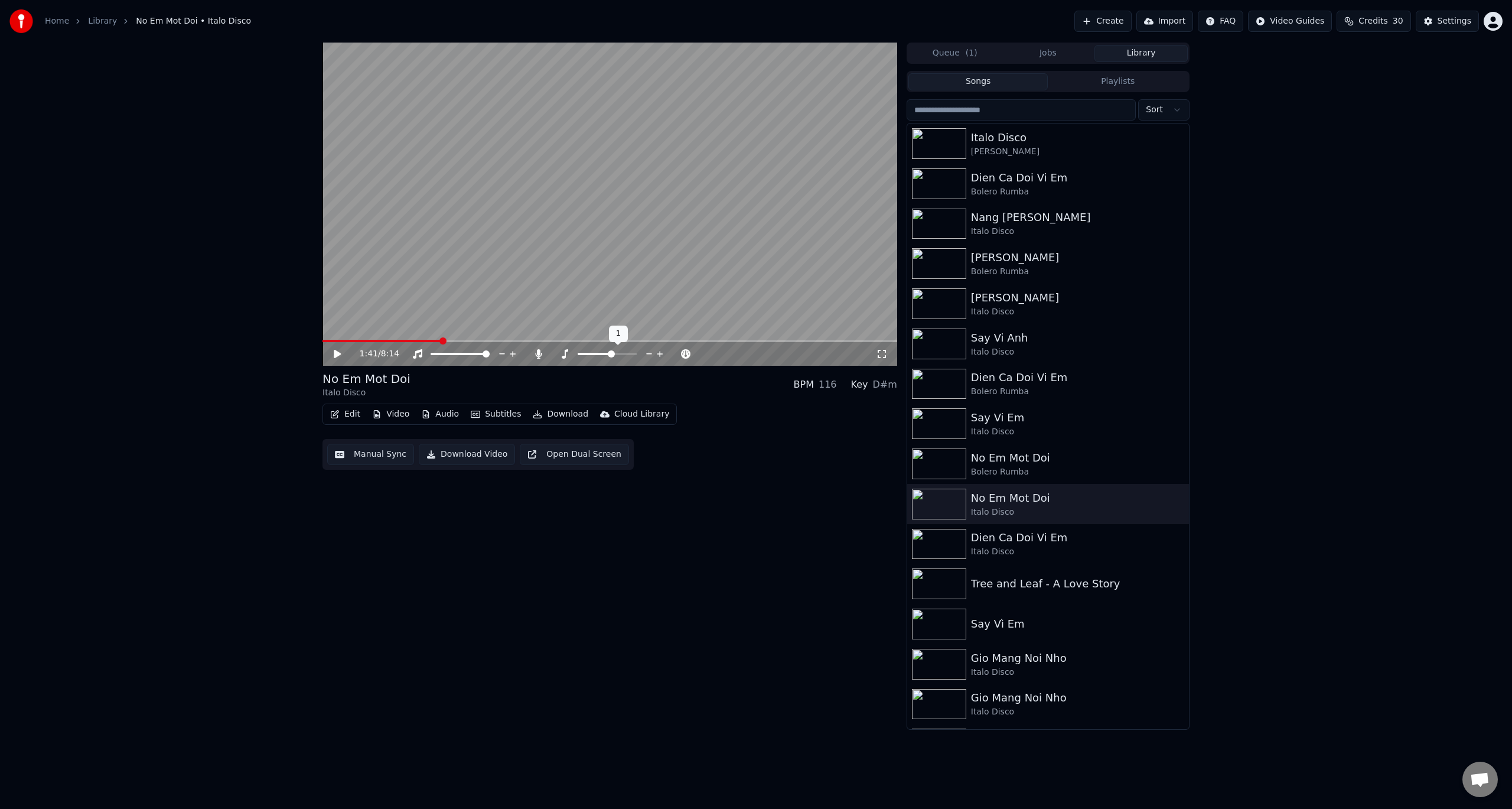
click at [661, 353] on icon at bounding box center [660, 354] width 6 height 6
click at [322, 341] on span at bounding box center [325, 340] width 7 height 7
click at [334, 354] on icon at bounding box center [337, 354] width 7 height 8
click at [339, 355] on icon at bounding box center [337, 354] width 6 height 7
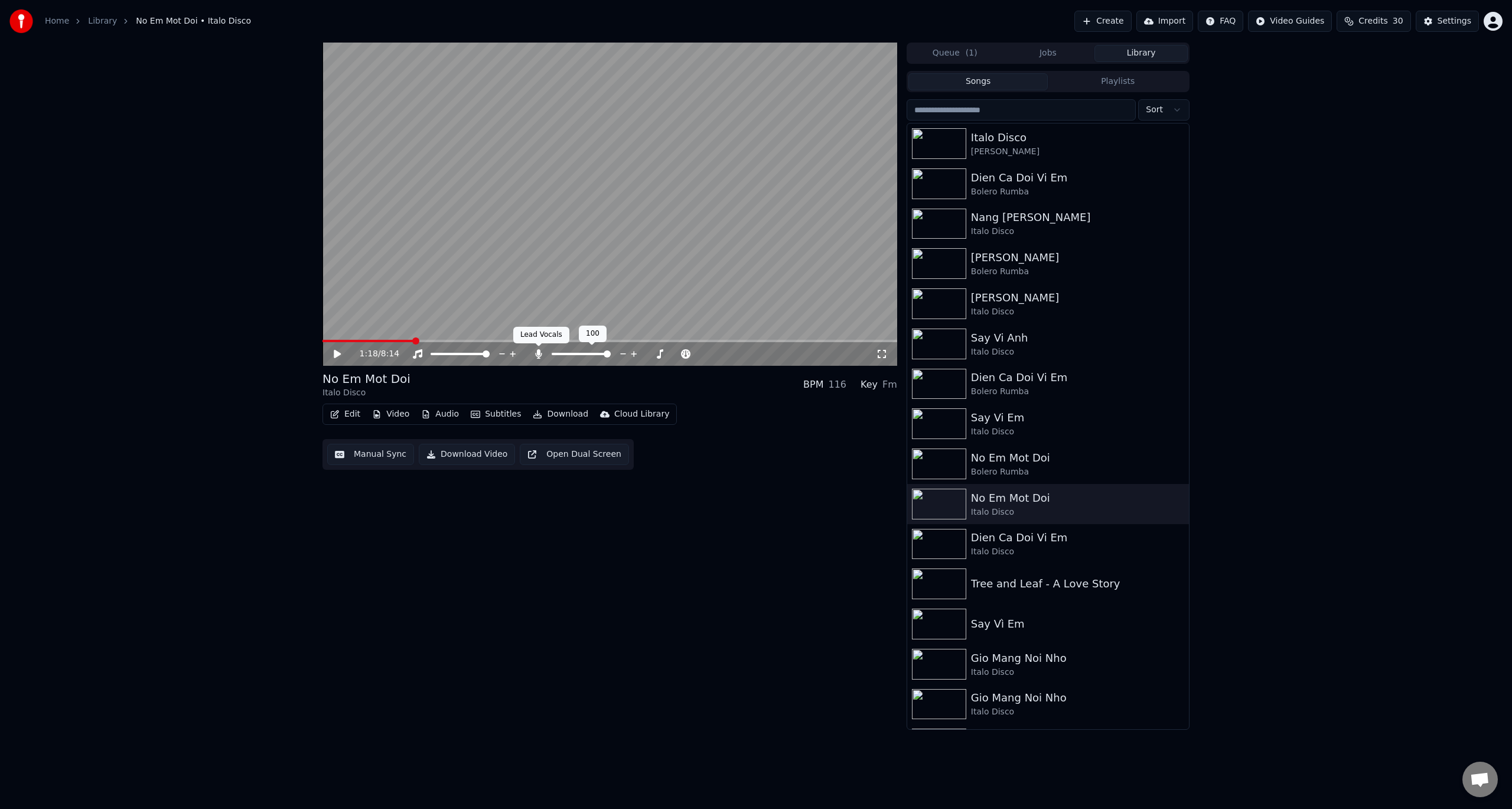
click at [535, 356] on icon at bounding box center [539, 354] width 12 height 10
click at [322, 341] on span at bounding box center [325, 340] width 7 height 7
click at [463, 457] on button "Download Video" at bounding box center [467, 454] width 96 height 21
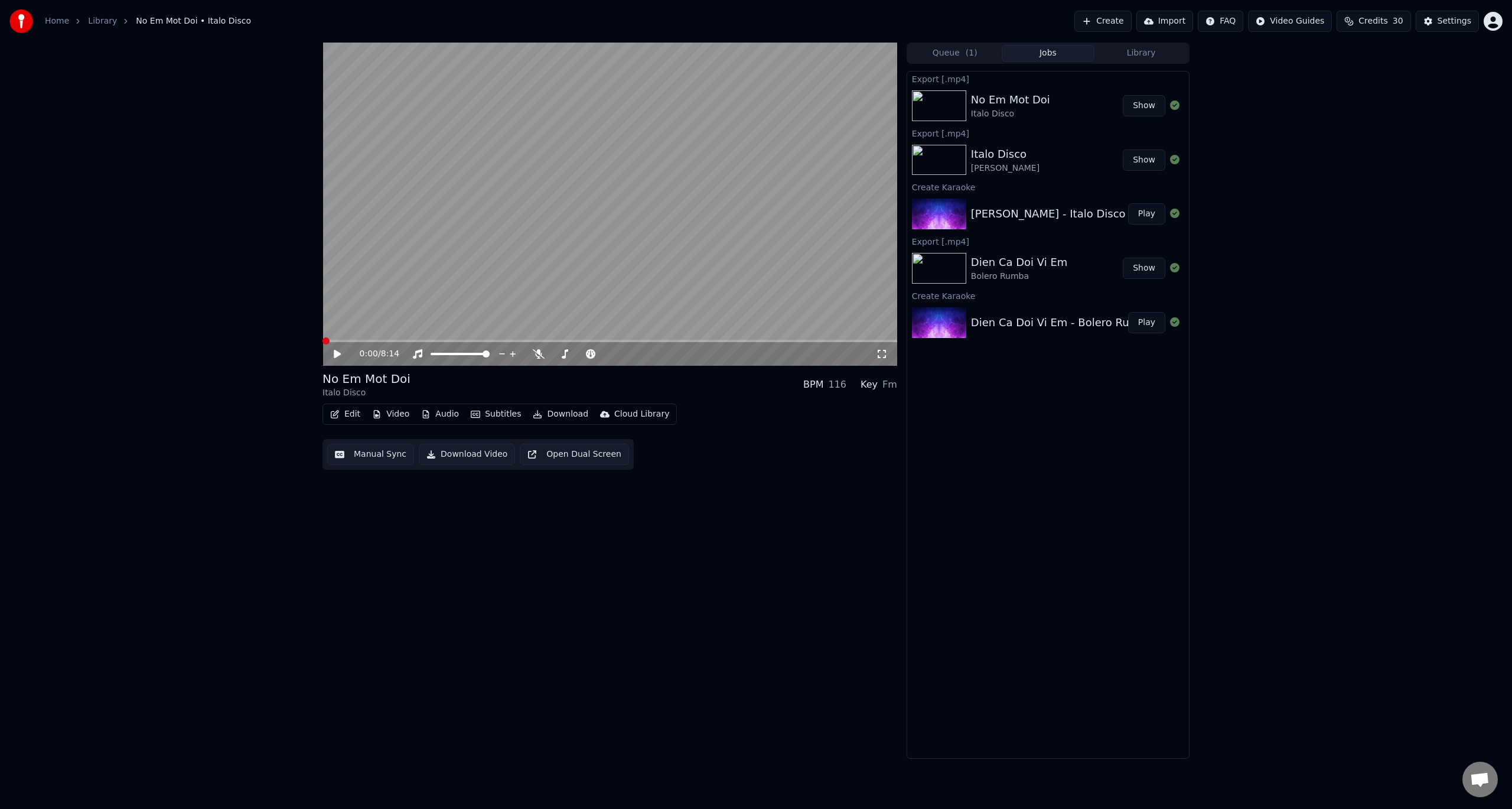
click at [1142, 107] on button "Show" at bounding box center [1145, 106] width 43 height 21
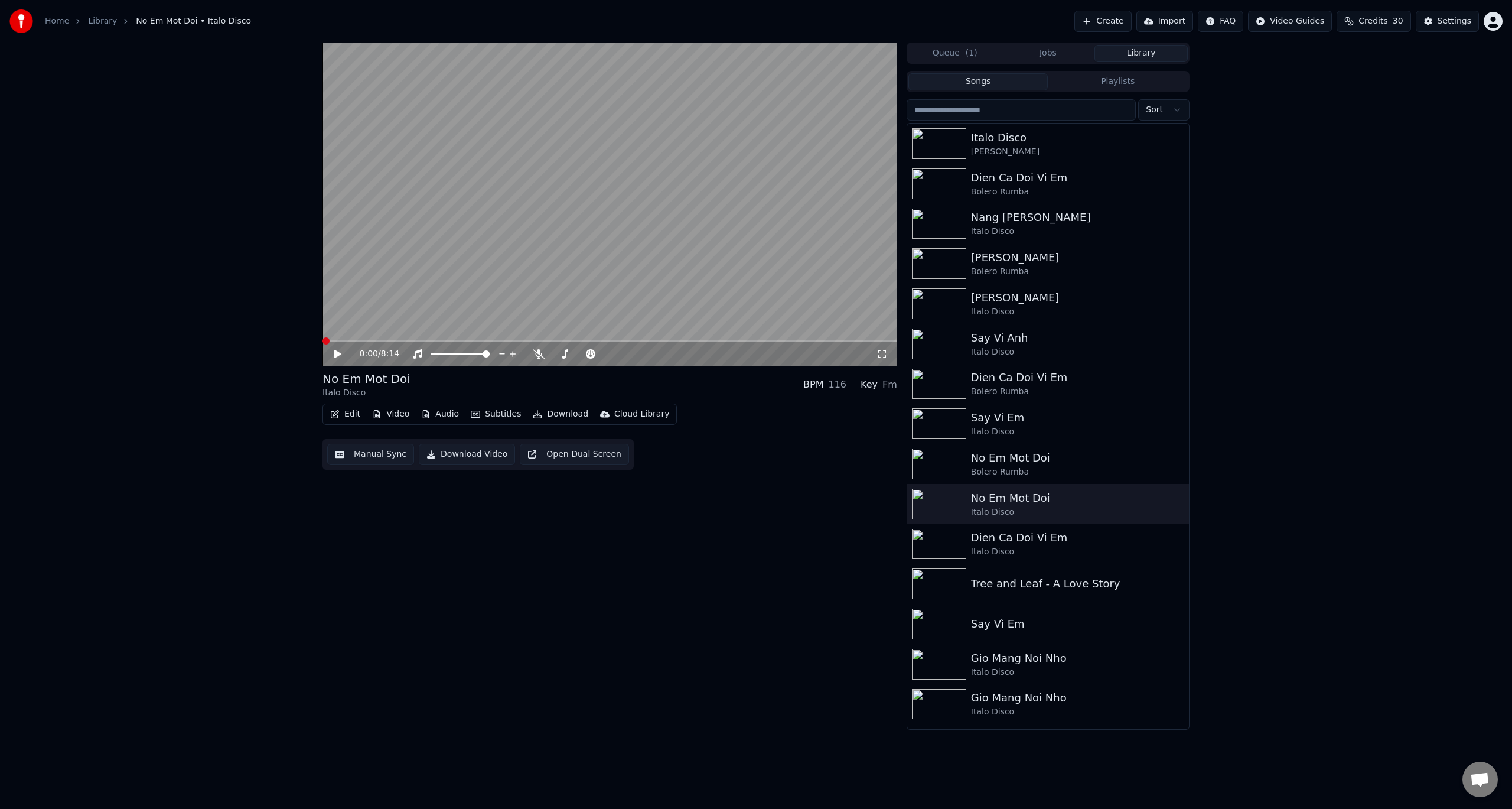
click at [1146, 55] on button "Library" at bounding box center [1141, 54] width 94 height 18
